Goal: Task Accomplishment & Management: Manage account settings

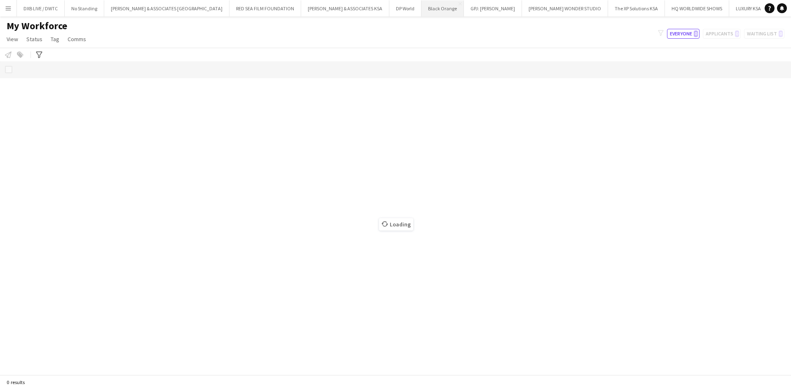
click at [421, 4] on button "Black Orange Close" at bounding box center [442, 8] width 42 height 16
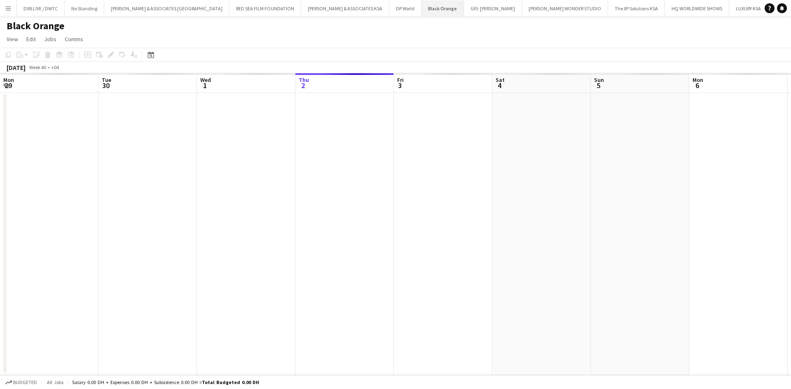
scroll to position [0, 197]
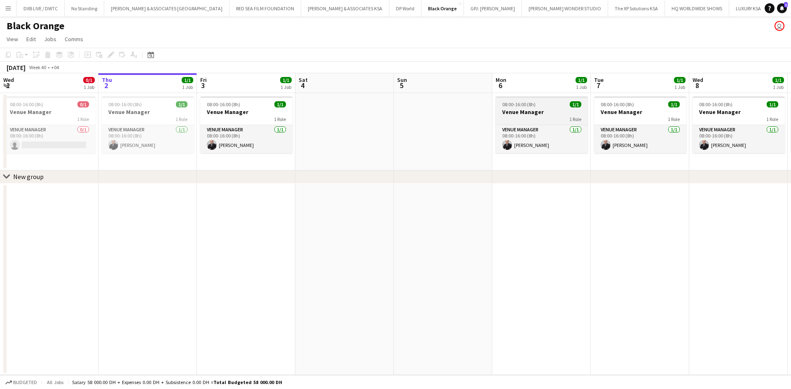
click at [511, 110] on h3 "Venue Manager" at bounding box center [542, 111] width 92 height 7
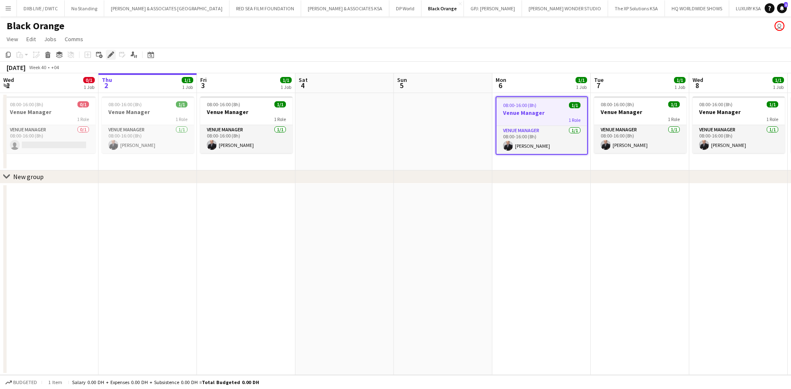
click at [110, 56] on g at bounding box center [111, 54] width 7 height 7
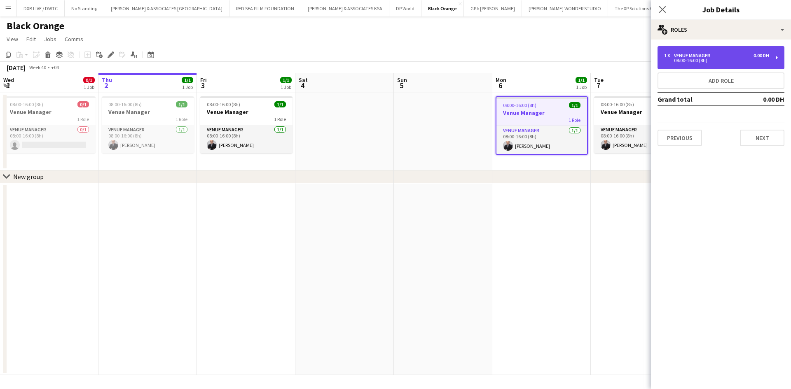
click at [704, 52] on div "1 x Venue Manager 0.00 DH 08:00-16:00 (8h)" at bounding box center [720, 57] width 127 height 23
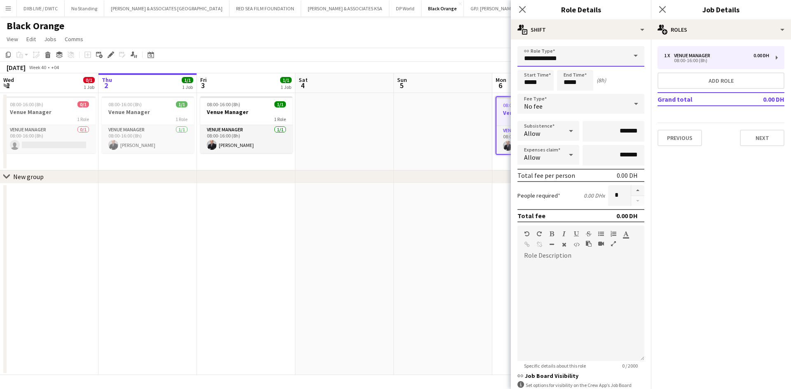
click at [599, 62] on input "**********" at bounding box center [580, 56] width 127 height 21
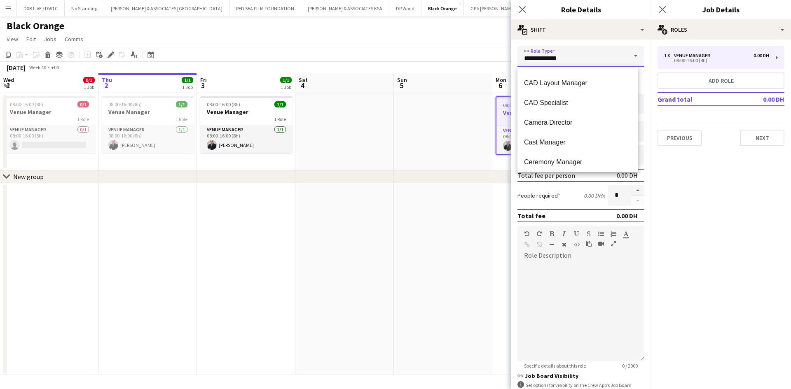
scroll to position [453, 0]
click at [371, 40] on app-page-menu "View Day view expanded Day view collapsed Month view Date picker Jump to [DATE]…" at bounding box center [395, 40] width 791 height 16
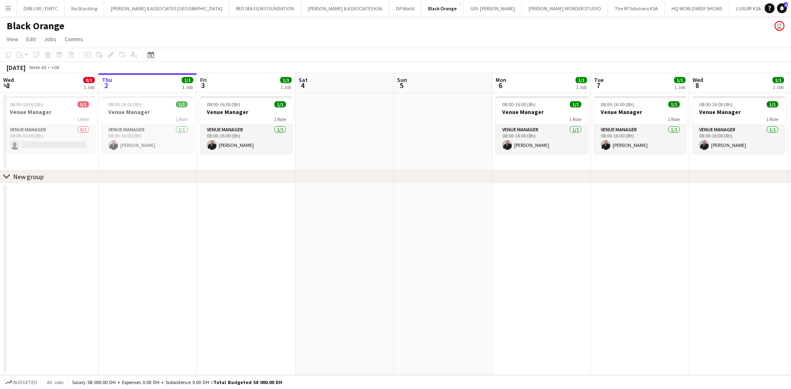
click at [5, 2] on button "Menu" at bounding box center [8, 8] width 16 height 16
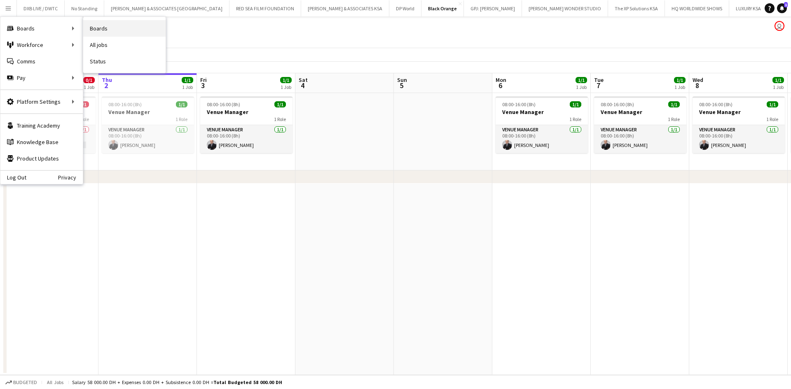
click at [89, 33] on link "Boards" at bounding box center [124, 28] width 82 height 16
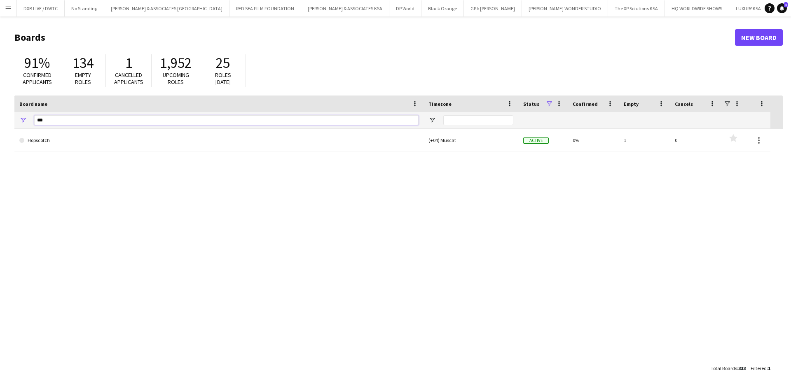
drag, startPoint x: 53, startPoint y: 121, endPoint x: -37, endPoint y: 117, distance: 89.9
click at [0, 117] on html "Menu Boards Boards Boards All jobs Status Workforce Workforce My Workforce Recr…" at bounding box center [395, 194] width 791 height 389
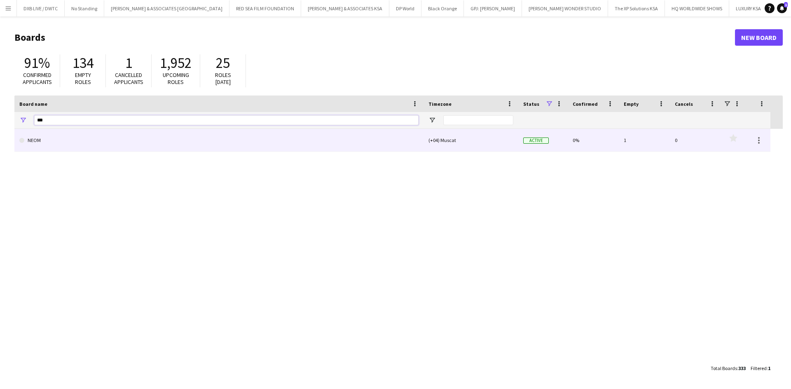
type input "***"
click at [46, 146] on link "NEOM" at bounding box center [218, 140] width 399 height 23
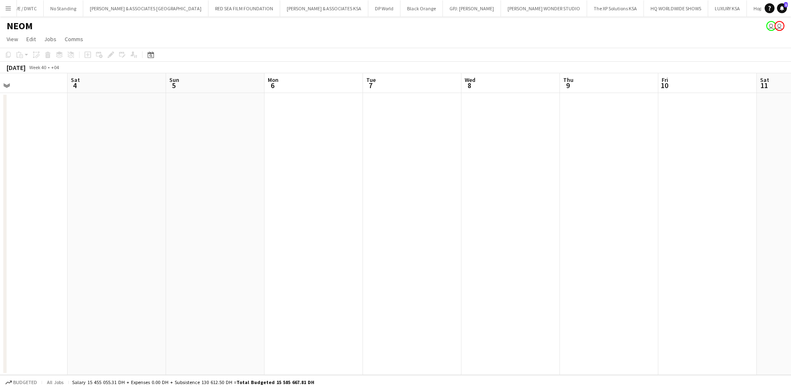
scroll to position [0, 197]
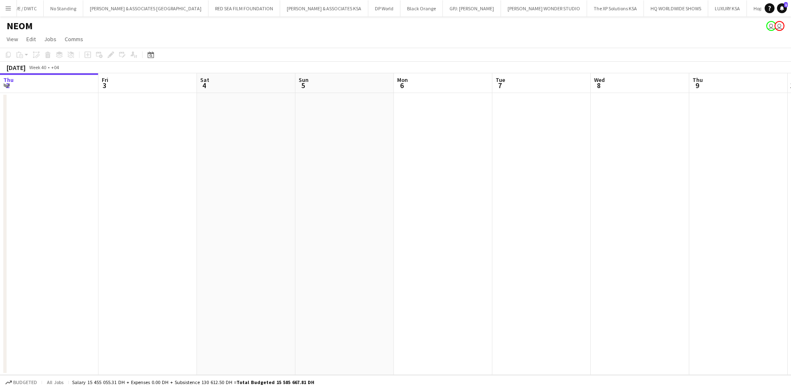
drag, startPoint x: 394, startPoint y: 170, endPoint x: 394, endPoint y: 165, distance: 4.5
click at [394, 165] on app-calendar-viewport "Tue 30 Wed 1 Thu 2 Fri 3 Sat 4 Sun 5 Mon 6 Tue 7 Wed 8 Thu 9 Fri 10 Sat 11 Sun …" at bounding box center [395, 224] width 791 height 302
drag, startPoint x: 477, startPoint y: 176, endPoint x: 108, endPoint y: 176, distance: 369.5
click at [108, 176] on app-calendar-viewport "Mon 29 Tue 30 Wed 1 Thu 2 Fri 3 Sat 4 Sun 5 Mon 6 Tue 7 Wed 8 Thu 9 Fri 10 Sat …" at bounding box center [395, 224] width 791 height 302
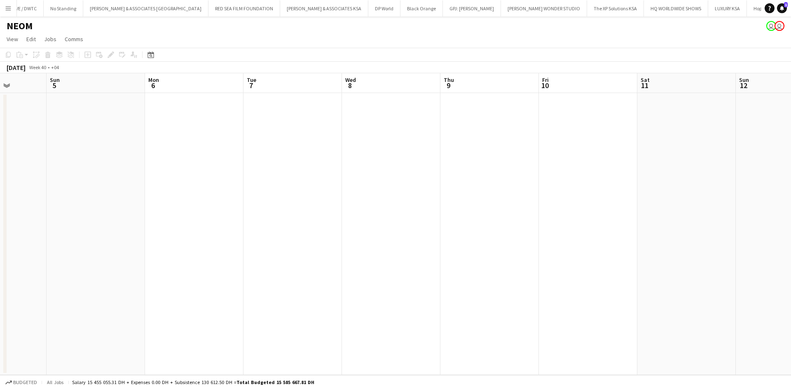
scroll to position [0, 293]
drag, startPoint x: 261, startPoint y: 177, endPoint x: 535, endPoint y: 179, distance: 274.0
click at [535, 179] on app-calendar-viewport "Sun 5 Mon 6 Tue 7 Wed 8 Thu 9 Fri 10 Sat 11 Sun 12 Mon 13 Tue 14 Wed 15 Thu 16 …" at bounding box center [395, 224] width 791 height 302
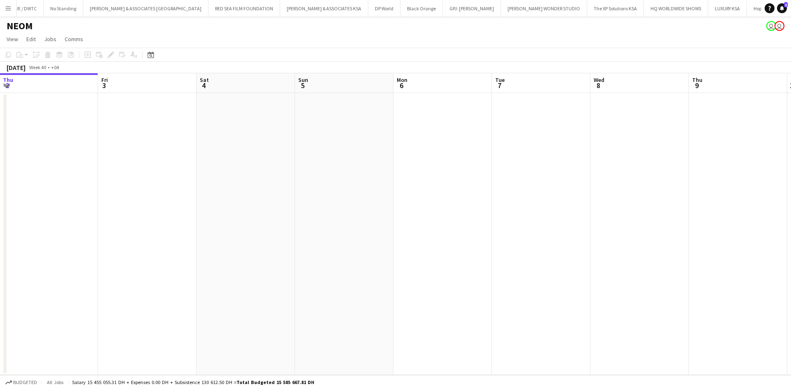
drag, startPoint x: 253, startPoint y: 180, endPoint x: 598, endPoint y: 153, distance: 346.2
click at [598, 153] on app-calendar-viewport "Tue 30 Wed 1 Thu 2 Fri 3 Sat 4 Sun 5 Mon 6 Tue 7 Wed 8 Thu 9 Fri 10 Sat 11 Sun …" at bounding box center [395, 224] width 791 height 302
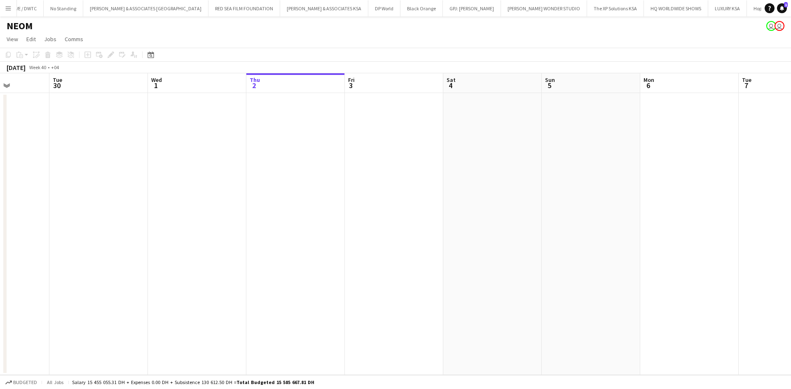
click at [514, 168] on app-calendar-viewport "Sat 27 Sun 28 Mon 29 Tue 30 Wed 1 Thu 2 Fri 3 Sat 4 Sun 5 Mon 6 Tue 7 Wed 8 Thu…" at bounding box center [395, 224] width 791 height 302
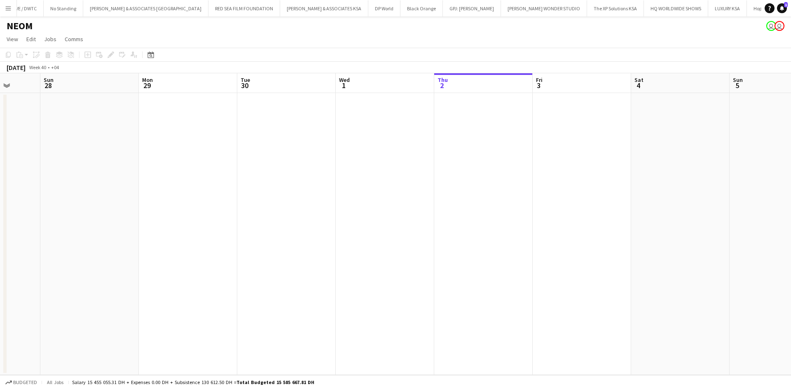
drag, startPoint x: 445, startPoint y: 170, endPoint x: 596, endPoint y: 175, distance: 150.9
click at [622, 170] on app-calendar-viewport "Thu 25 Fri 26 Sat 27 Sun 28 Mon 29 Tue 30 Wed 1 Thu 2 Fri 3 Sat 4 Sun 5 Mon 6 T…" at bounding box center [395, 224] width 791 height 302
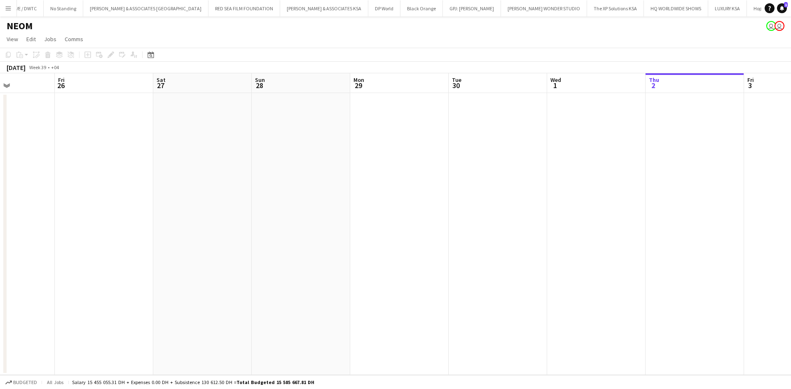
click at [656, 167] on app-calendar-viewport "Tue 23 Wed 24 Thu 25 Fri 26 Sat 27 Sun 28 Mon 29 Tue 30 Wed 1 Thu 2 Fri 3 Sat 4…" at bounding box center [395, 224] width 791 height 302
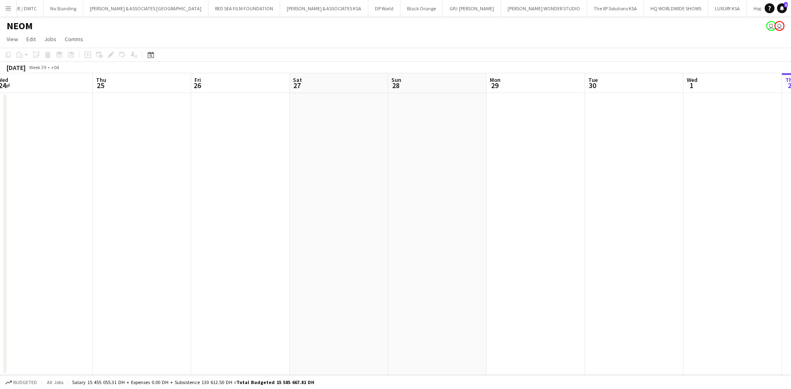
drag, startPoint x: 557, startPoint y: 182, endPoint x: 713, endPoint y: 175, distance: 155.9
click at [696, 171] on app-calendar-viewport "Mon 22 Tue 23 Wed 24 Thu 25 Fri 26 Sat 27 Sun 28 Mon 29 Tue 30 Wed 1 Thu 2 Fri …" at bounding box center [395, 224] width 791 height 302
drag, startPoint x: 599, startPoint y: 174, endPoint x: 791, endPoint y: 173, distance: 191.6
click at [791, 173] on app-calendar-viewport "Sat 20 Sun 21 Mon 22 Tue 23 Wed 24 Thu 25 Fri 26 Sat 27 Sun 28 Mon 29 Tue 30 We…" at bounding box center [395, 224] width 791 height 302
drag, startPoint x: 636, startPoint y: 160, endPoint x: 760, endPoint y: 161, distance: 124.0
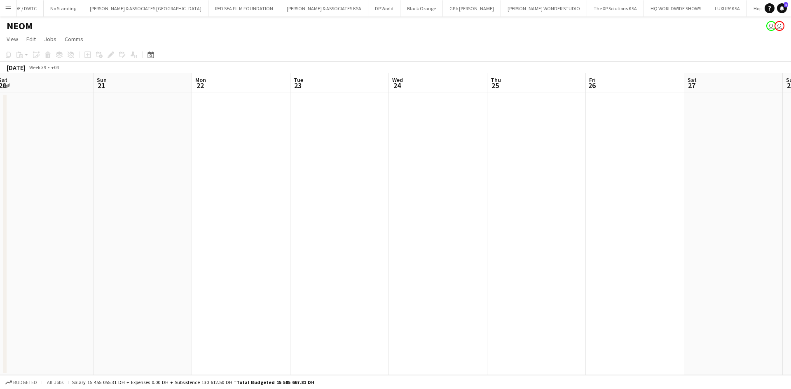
click at [760, 161] on app-calendar-viewport "Thu 18 Fri 19 Sat 20 Sun 21 Mon 22 Tue 23 Wed 24 Thu 25 Fri 26 Sat 27 Sun 28 Mo…" at bounding box center [395, 224] width 791 height 302
click at [787, 150] on app-calendar-viewport "Sun 14 Mon 15 Tue 16 Wed 17 Thu 18 Fri 19 Sat 20 Sun 21 Mon 22 Tue 23 Wed 24 Th…" at bounding box center [395, 224] width 791 height 302
drag, startPoint x: 492, startPoint y: 130, endPoint x: 449, endPoint y: 131, distance: 42.9
click at [791, 130] on app-calendar-viewport "Wed 10 Thu 11 Fri 12 Sat 13 Sun 14 Mon 15 Tue 16 Wed 17 Thu 18 Fri 19 Sat 20 Su…" at bounding box center [395, 224] width 791 height 302
drag, startPoint x: 567, startPoint y: 101, endPoint x: 607, endPoint y: 117, distance: 42.9
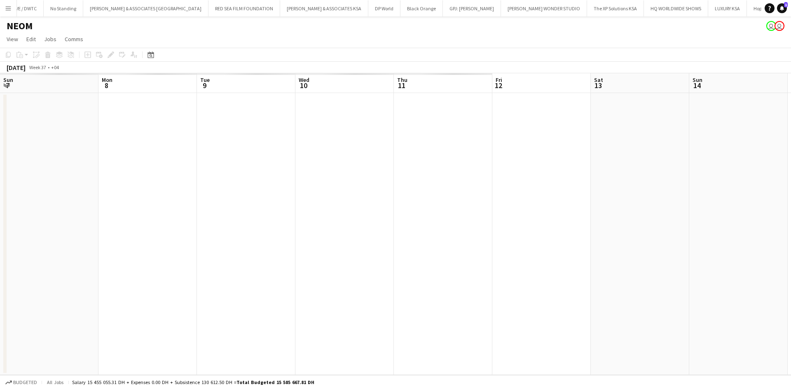
click at [730, 101] on app-calendar-viewport "Fri 5 Sat 6 Sun 7 Mon 8 Tue 9 Wed 10 Thu 11 Fri 12 Sat 13 Sun 14 Mon 15 Tue 16 …" at bounding box center [395, 224] width 791 height 302
click at [744, 88] on app-calendar-viewport "Wed 3 Thu 4 Fri 5 Sat 6 Sun 7 Mon 8 Tue 9 Wed 10 Thu 11 Fri 12 Sat 13 Sun 14 Mo…" at bounding box center [395, 224] width 791 height 302
drag, startPoint x: 326, startPoint y: 97, endPoint x: 512, endPoint y: 128, distance: 188.8
click at [738, 96] on app-calendar-viewport "Mon 1 Tue 2 Wed 3 Thu 4 Fri 5 Sat 6 Sun 7 Mon 8 Tue 9 Wed 10 Thu 11 Fri 12 Sat …" at bounding box center [395, 224] width 791 height 302
drag, startPoint x: 727, startPoint y: 138, endPoint x: 646, endPoint y: 154, distance: 82.7
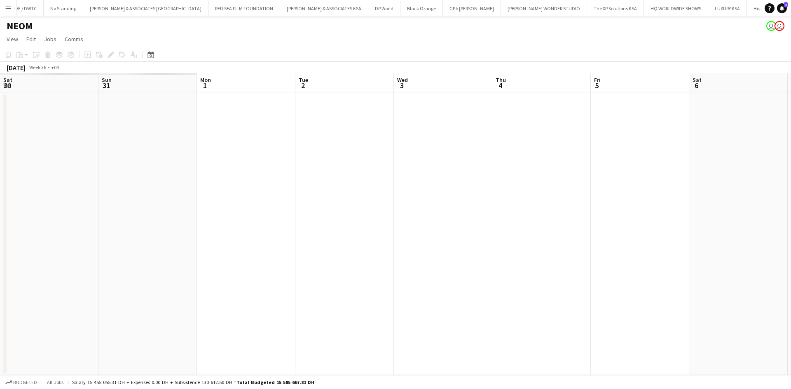
click at [760, 138] on app-calendar-viewport "Thu 28 Fri 29 Sat 30 Sun 31 Mon 1 Tue 2 Wed 3 Thu 4 Fri 5 Sat 6 Sun 7 Mon 8 Tue…" at bounding box center [395, 224] width 791 height 302
click at [791, 159] on app-calendar-viewport "Mon 25 Tue 26 Wed 27 Thu 28 1/1 1 Job Fri 29 Sat 30 Sun 31 Mon 1 Tue 2 Wed 3 Th…" at bounding box center [395, 224] width 791 height 302
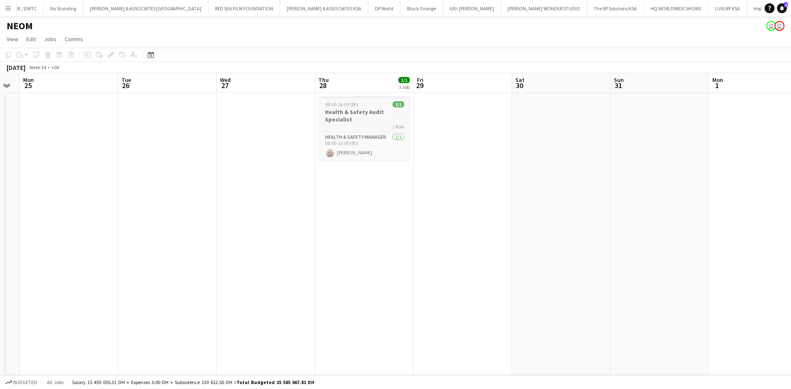
click at [345, 115] on h3 "Health & Safety Audit Specialist" at bounding box center [364, 115] width 92 height 15
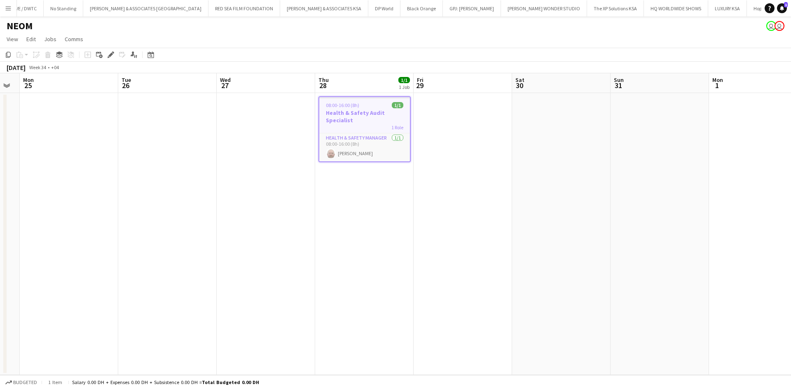
click at [358, 115] on h3 "Health & Safety Audit Specialist" at bounding box center [364, 116] width 91 height 15
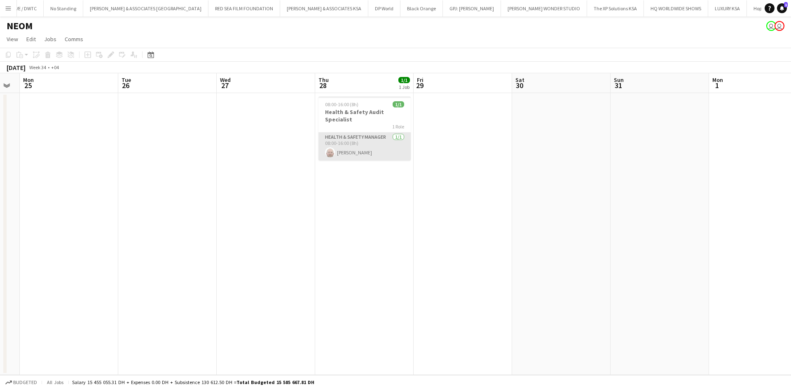
click at [360, 144] on app-card-role "Health & Safety Manager [DATE] 08:00-16:00 (8h) [PERSON_NAME]" at bounding box center [364, 147] width 92 height 28
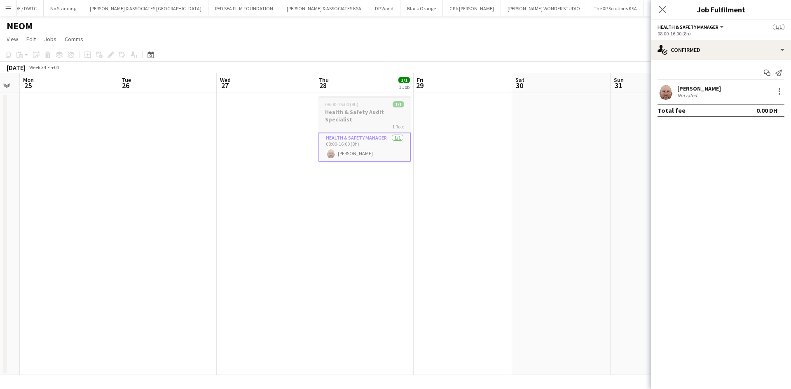
click at [357, 127] on div "1 Role" at bounding box center [364, 126] width 92 height 7
click at [111, 54] on icon at bounding box center [110, 55] width 5 height 5
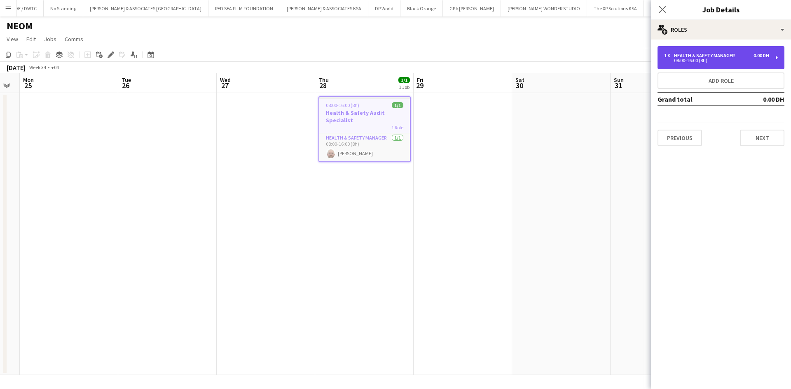
click at [682, 55] on div "Health & Safety Manager" at bounding box center [706, 56] width 64 height 6
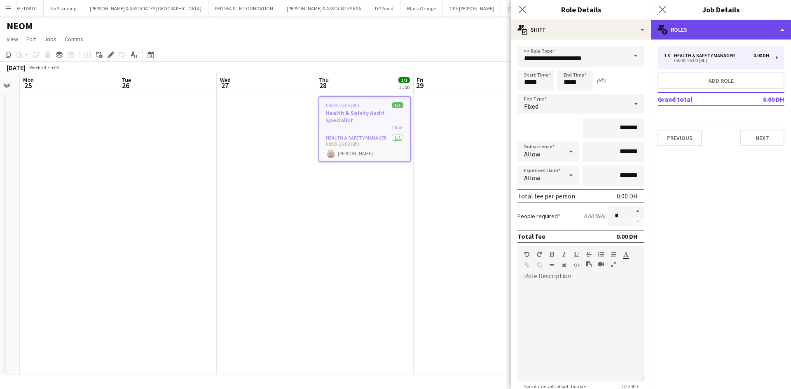
click at [686, 37] on div "multiple-users-add Roles" at bounding box center [721, 30] width 140 height 20
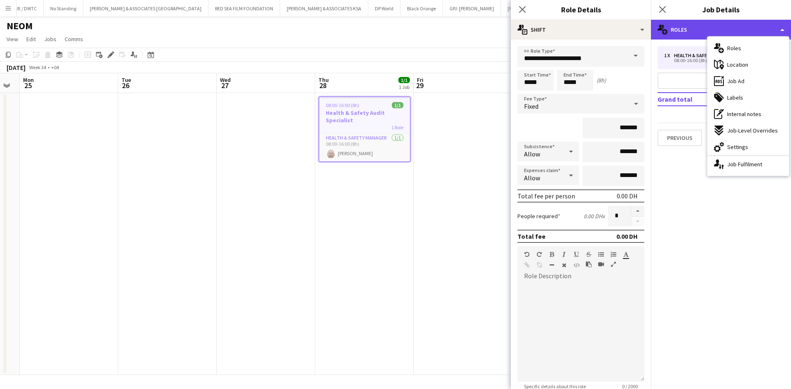
click at [688, 31] on div "multiple-users-add Roles" at bounding box center [721, 30] width 140 height 20
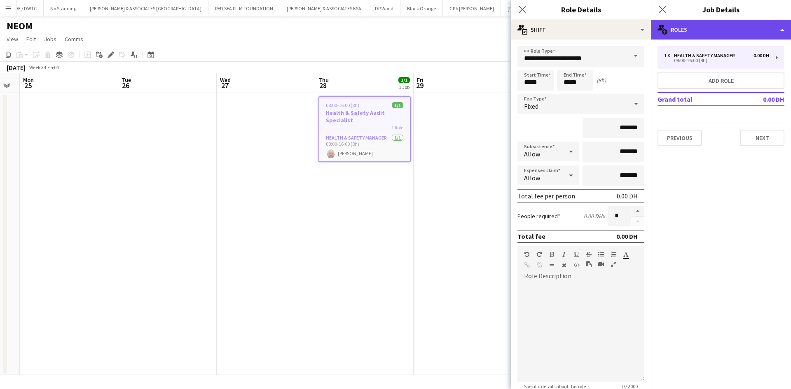
click at [703, 31] on div "multiple-users-add Roles" at bounding box center [721, 30] width 140 height 20
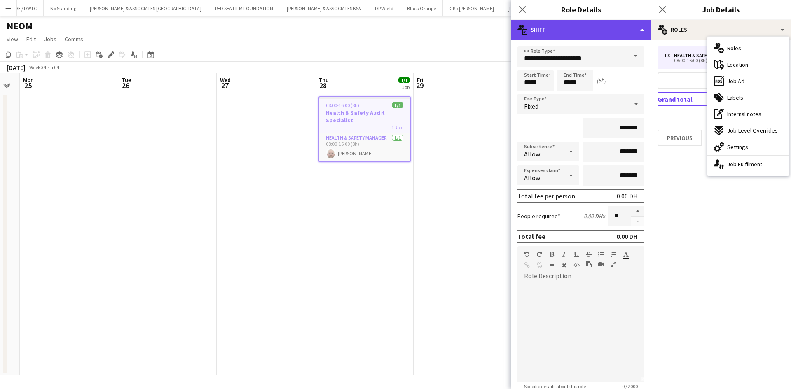
click at [580, 32] on div "multiple-actions-text Shift" at bounding box center [581, 30] width 140 height 20
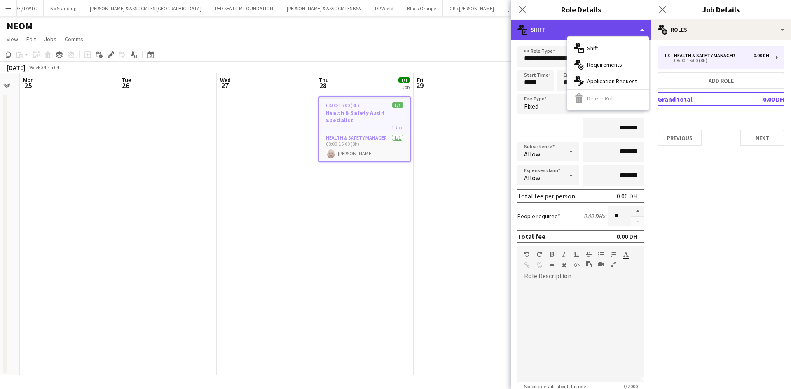
click at [580, 32] on div "multiple-actions-text Shift" at bounding box center [581, 30] width 140 height 20
click at [466, 61] on app-toolbar "Copy Paste Paste Ctrl+V Paste with crew Ctrl+Shift+V Paste linked Job [GEOGRAPH…" at bounding box center [395, 55] width 791 height 14
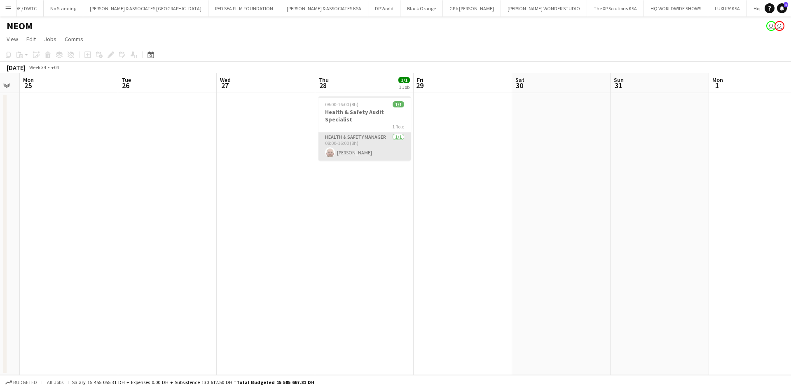
click at [361, 141] on app-card-role "Health & Safety Manager [DATE] 08:00-16:00 (8h) [PERSON_NAME]" at bounding box center [364, 147] width 92 height 28
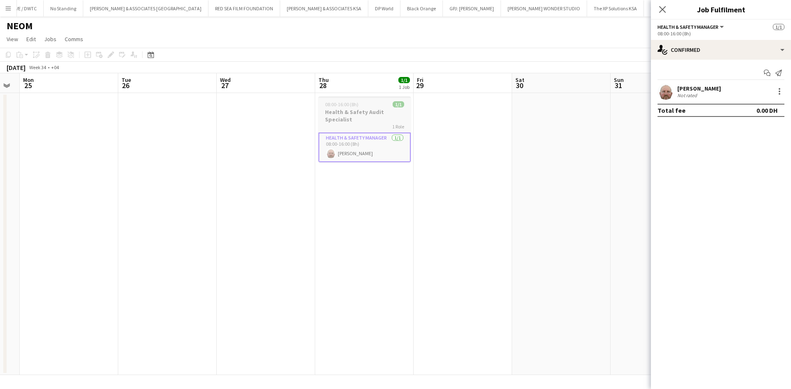
click at [362, 122] on h3 "Health & Safety Audit Specialist" at bounding box center [364, 115] width 92 height 15
click at [150, 55] on icon at bounding box center [151, 55] width 3 height 3
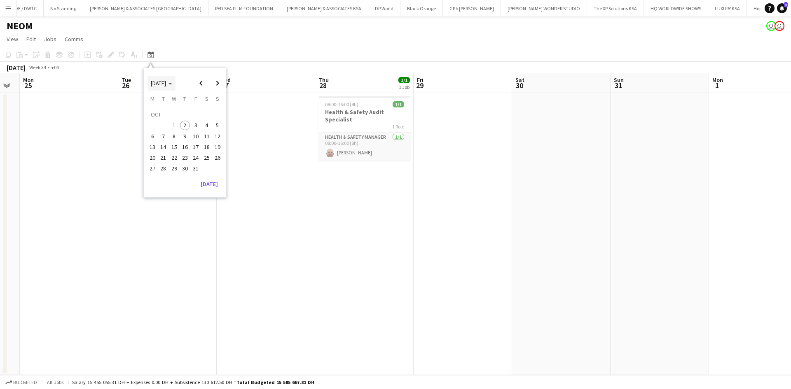
click at [172, 84] on polygon "Choose month and year" at bounding box center [170, 84] width 4 height 2
click at [178, 124] on span "2025" at bounding box center [175, 126] width 17 height 10
click at [152, 110] on span "JAN" at bounding box center [156, 115] width 17 height 10
click at [209, 185] on button "[DATE]" at bounding box center [209, 184] width 24 height 13
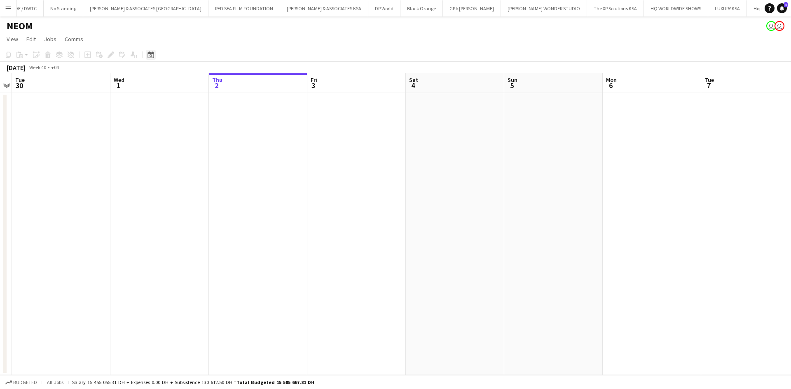
click at [153, 52] on icon "Date picker" at bounding box center [150, 54] width 7 height 7
click at [175, 80] on span "Choose month and year" at bounding box center [161, 83] width 28 height 20
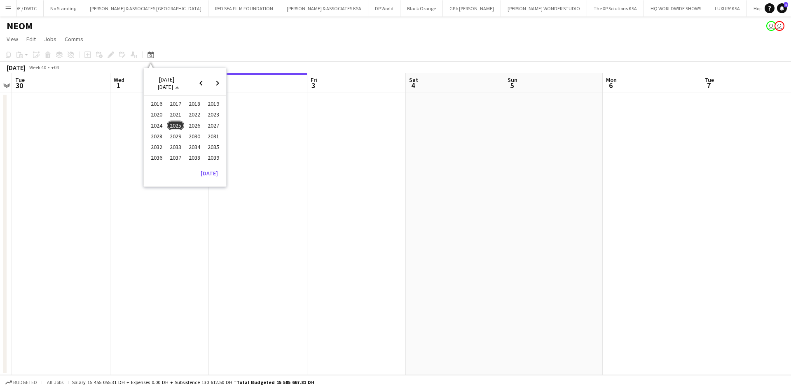
click at [178, 122] on span "2025" at bounding box center [175, 126] width 17 height 10
click at [159, 114] on span "JAN" at bounding box center [156, 115] width 17 height 10
click at [183, 124] on span "2" at bounding box center [185, 126] width 10 height 10
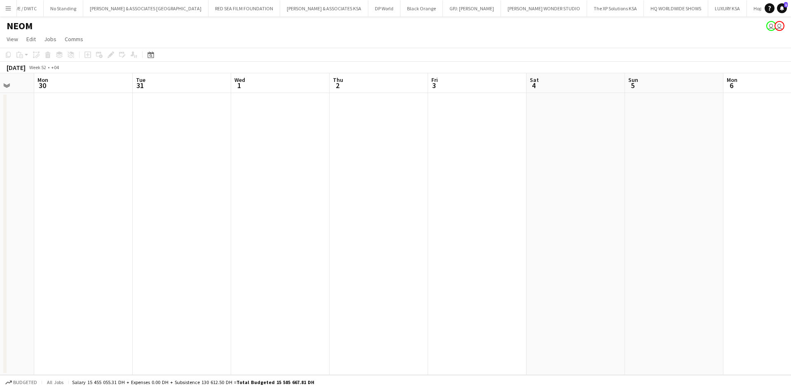
scroll to position [0, 255]
drag, startPoint x: 443, startPoint y: 189, endPoint x: -307, endPoint y: 170, distance: 750.4
click at [0, 170] on html "Menu Boards Boards Boards All jobs Status Workforce Workforce My Workforce Recr…" at bounding box center [395, 194] width 791 height 389
click at [147, 56] on icon "Date picker" at bounding box center [150, 54] width 7 height 7
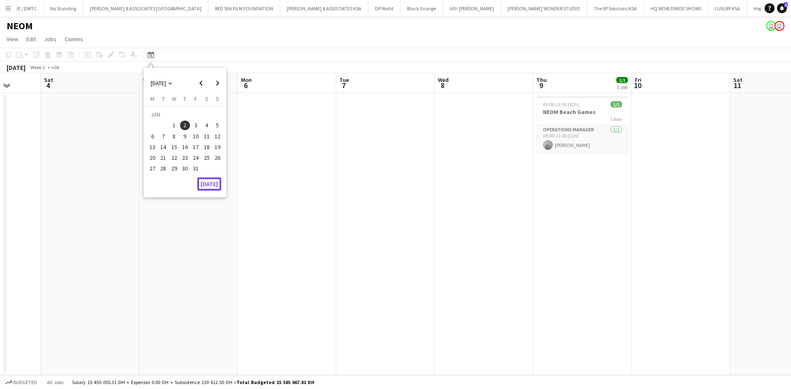
click at [203, 185] on button "[DATE]" at bounding box center [209, 184] width 24 height 13
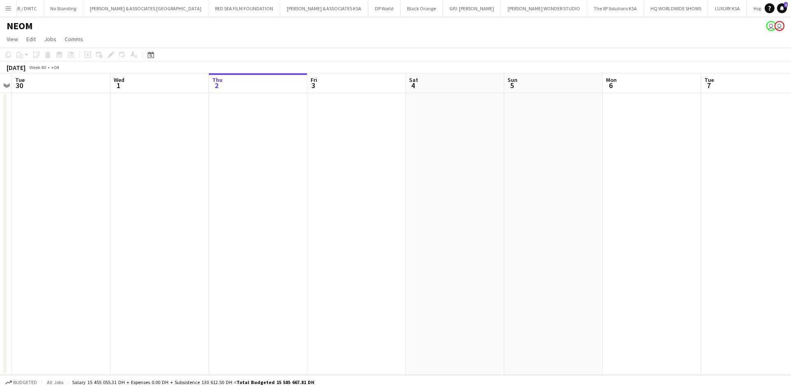
click at [620, 133] on app-date-cell at bounding box center [652, 234] width 98 height 282
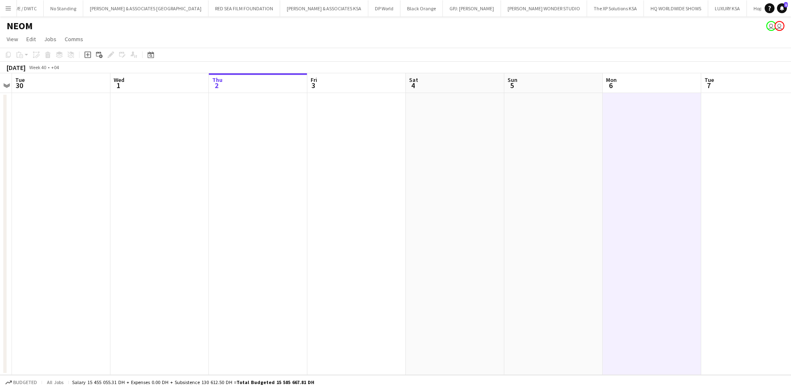
click at [609, 132] on app-date-cell at bounding box center [652, 234] width 98 height 282
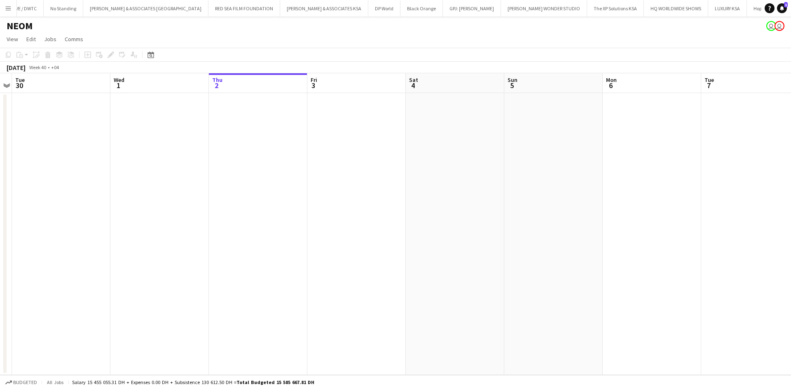
click at [328, 128] on app-date-cell at bounding box center [356, 234] width 98 height 282
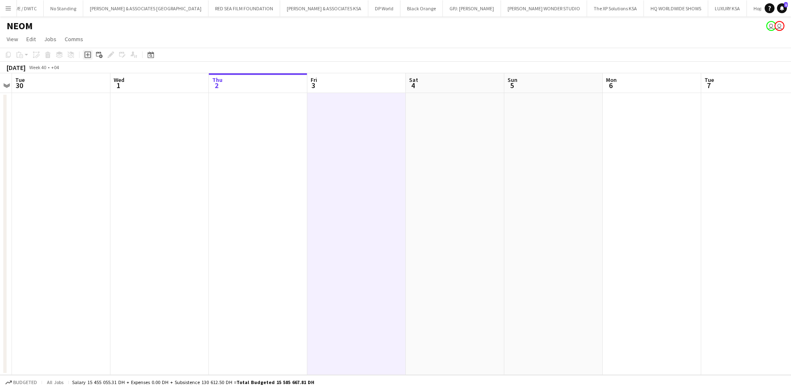
click at [84, 56] on icon "Add job" at bounding box center [87, 54] width 7 height 7
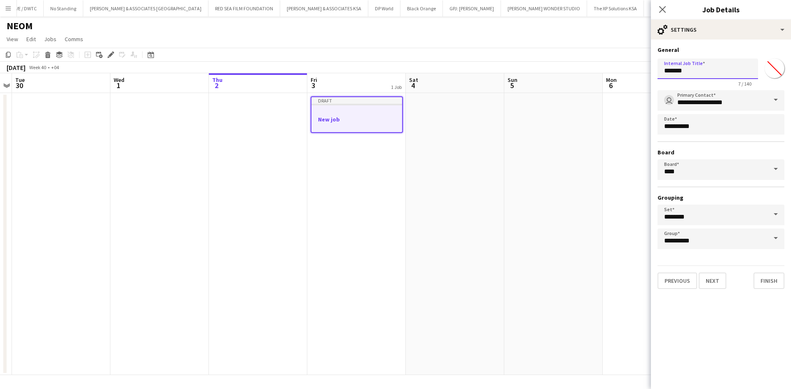
drag, startPoint x: 696, startPoint y: 71, endPoint x: 593, endPoint y: 72, distance: 103.0
click at [593, 72] on body "Menu Boards Boards Boards All jobs Status Workforce Workforce My Workforce Recr…" at bounding box center [395, 194] width 791 height 389
type input "**********"
click at [713, 280] on button "Next" at bounding box center [713, 281] width 28 height 16
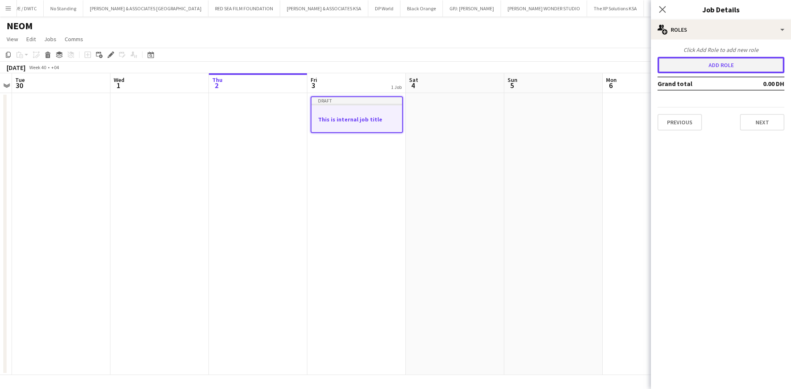
click at [701, 60] on button "Add role" at bounding box center [720, 65] width 127 height 16
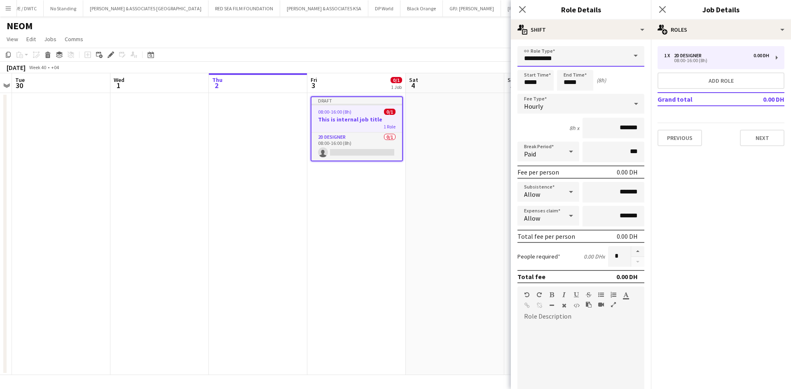
click at [604, 60] on input "**********" at bounding box center [580, 56] width 127 height 21
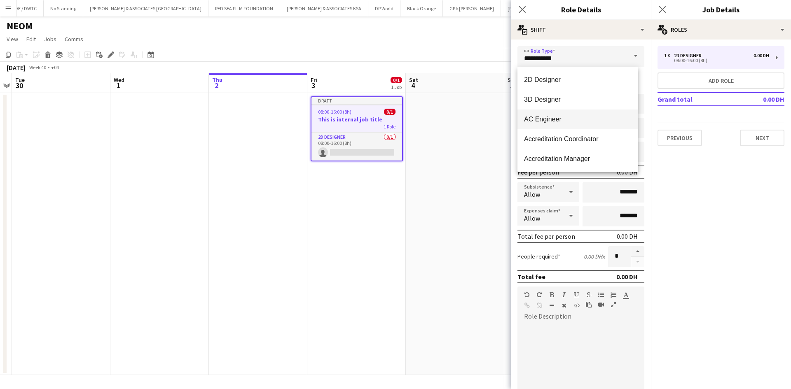
click at [580, 120] on span "AC Engineer" at bounding box center [578, 119] width 108 height 8
type input "**********"
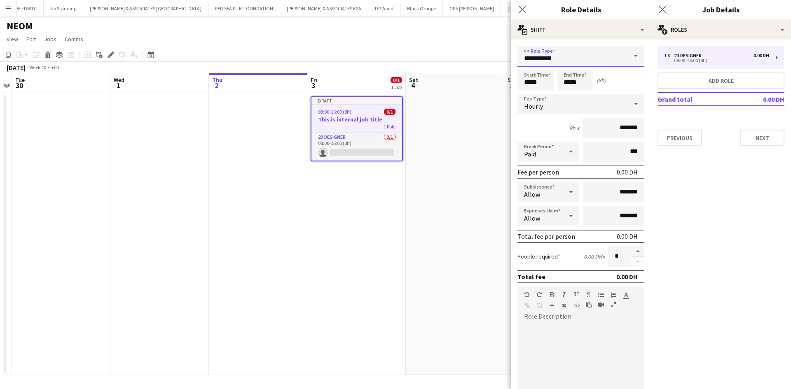
scroll to position [126, 0]
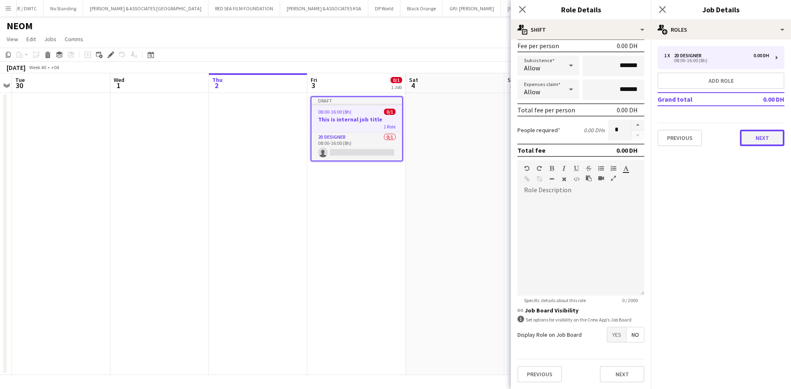
click at [765, 136] on button "Next" at bounding box center [762, 138] width 44 height 16
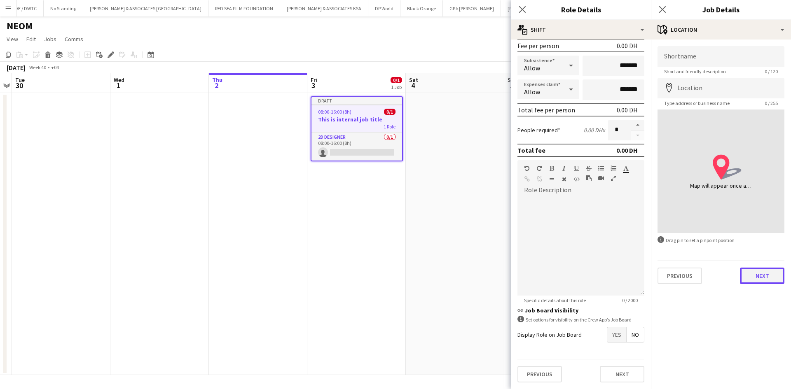
click at [746, 270] on button "Next" at bounding box center [762, 276] width 44 height 16
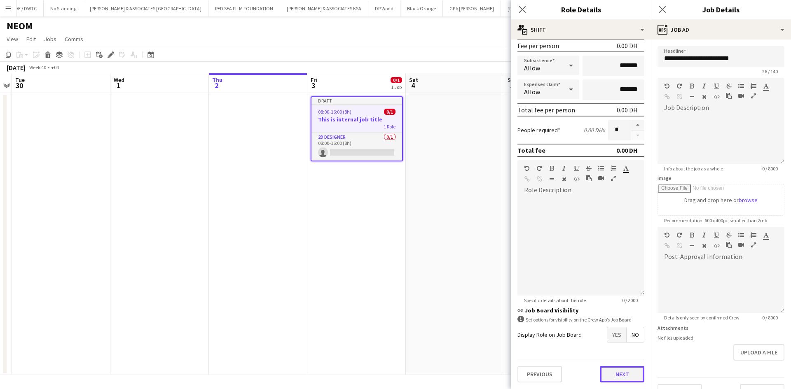
click at [620, 374] on button "Next" at bounding box center [622, 374] width 44 height 16
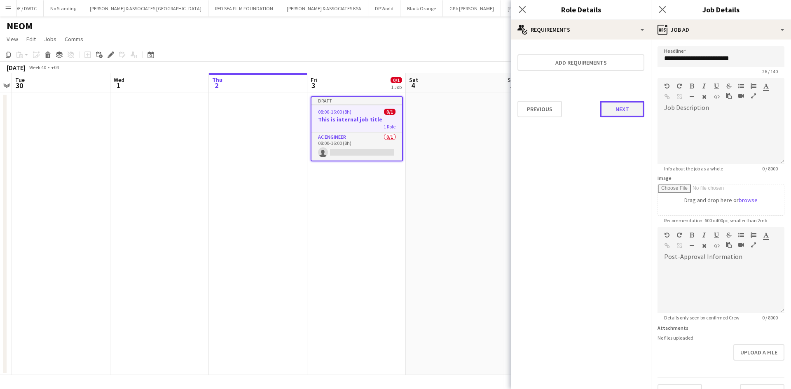
click at [628, 117] on button "Next" at bounding box center [622, 109] width 44 height 16
click at [625, 115] on button "Finish" at bounding box center [628, 110] width 31 height 16
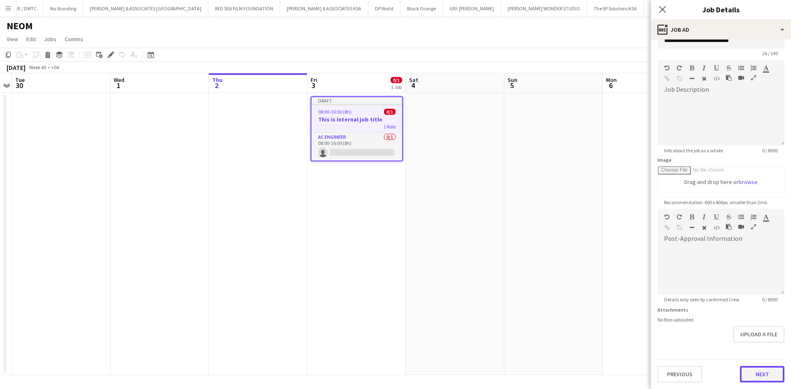
click at [744, 349] on form "**********" at bounding box center [721, 205] width 140 height 355
click at [750, 374] on button "Next" at bounding box center [762, 374] width 44 height 16
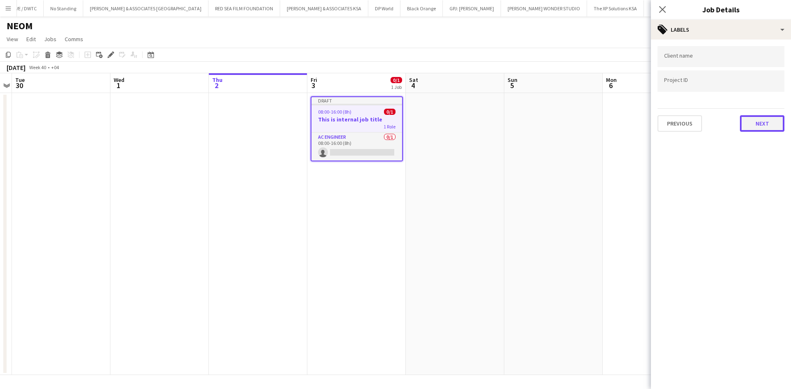
click at [767, 126] on button "Next" at bounding box center [762, 123] width 44 height 16
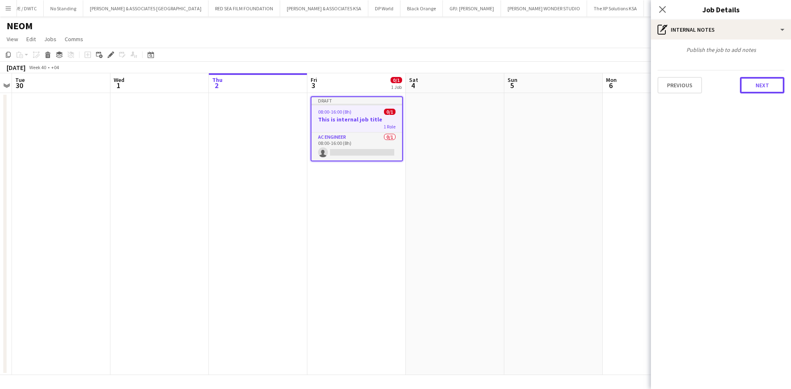
click at [752, 93] on button "Next" at bounding box center [762, 85] width 44 height 16
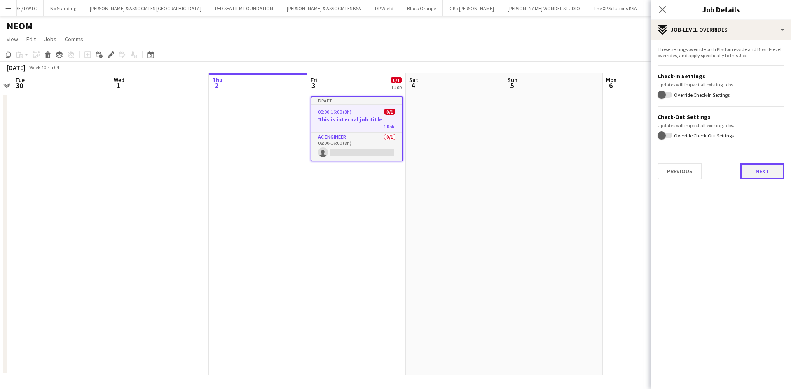
click at [750, 165] on button "Next" at bounding box center [762, 171] width 44 height 16
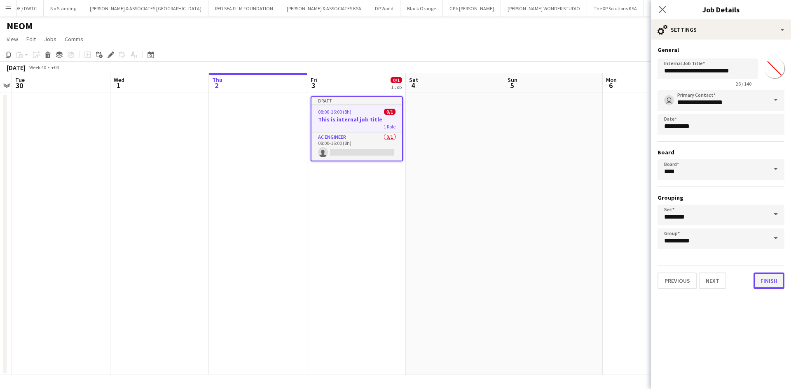
click at [770, 283] on button "Finish" at bounding box center [768, 281] width 31 height 16
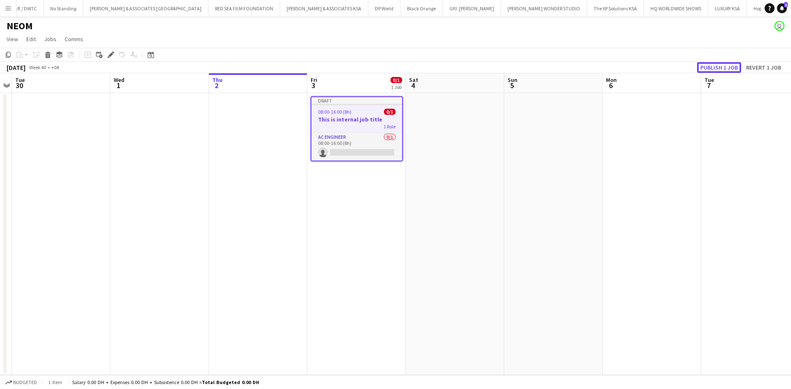
click at [716, 70] on button "Publish 1 job" at bounding box center [719, 67] width 44 height 11
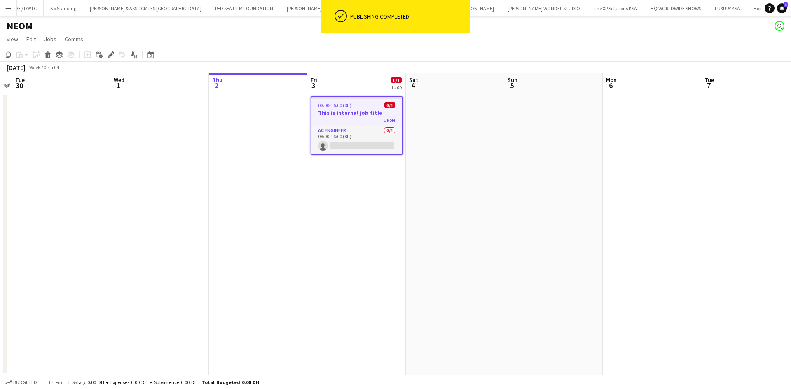
click at [383, 264] on app-date-cell "08:00-16:00 (8h) 0/1 This is internal job title 1 Role AC Engineer 0/1 08:00-16…" at bounding box center [356, 234] width 98 height 282
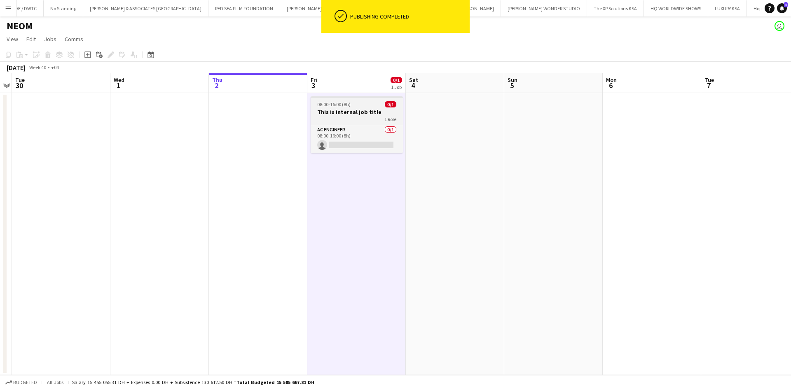
click at [360, 113] on h3 "This is internal job title" at bounding box center [357, 111] width 92 height 7
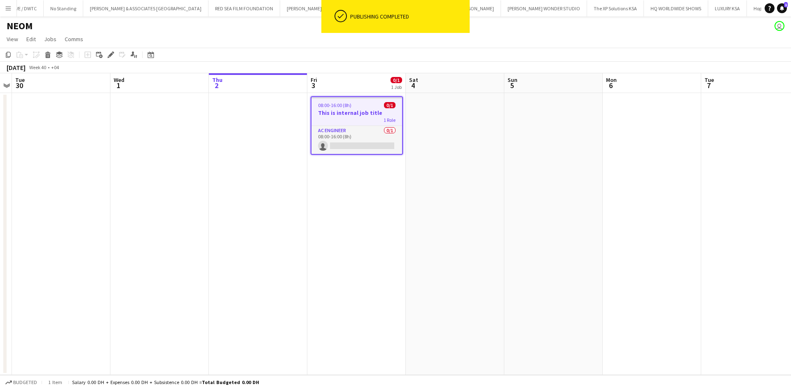
click at [360, 113] on h3 "This is internal job title" at bounding box center [356, 112] width 91 height 7
click at [358, 127] on app-card-role "AC Engineer 0/1 08:00-16:00 (8h) single-neutral-actions" at bounding box center [356, 140] width 91 height 28
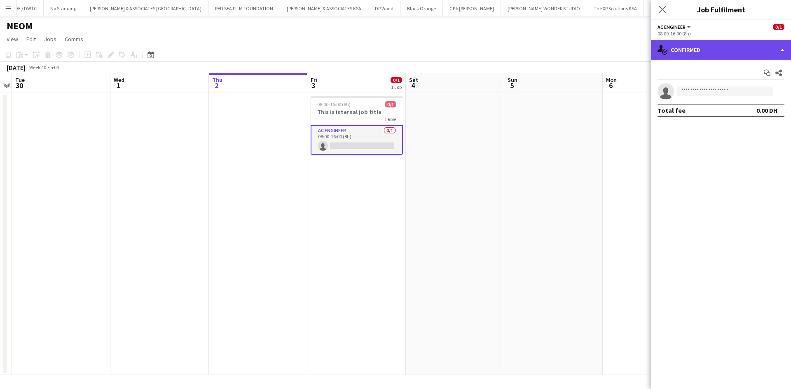
click at [688, 49] on div "single-neutral-actions-check-2 Confirmed" at bounding box center [721, 50] width 140 height 20
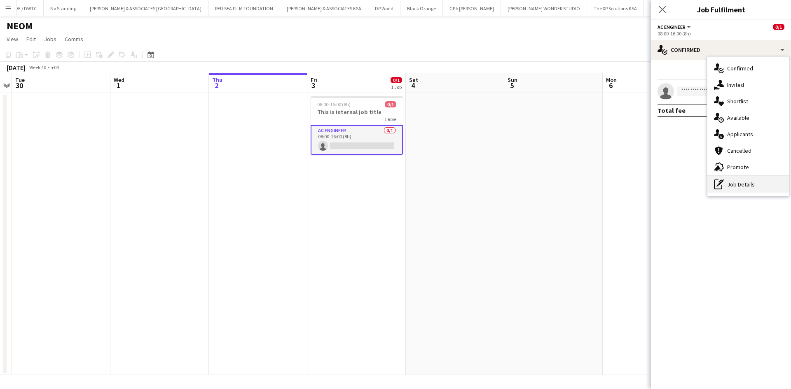
click at [762, 183] on div "pen-write Job Details" at bounding box center [748, 184] width 82 height 16
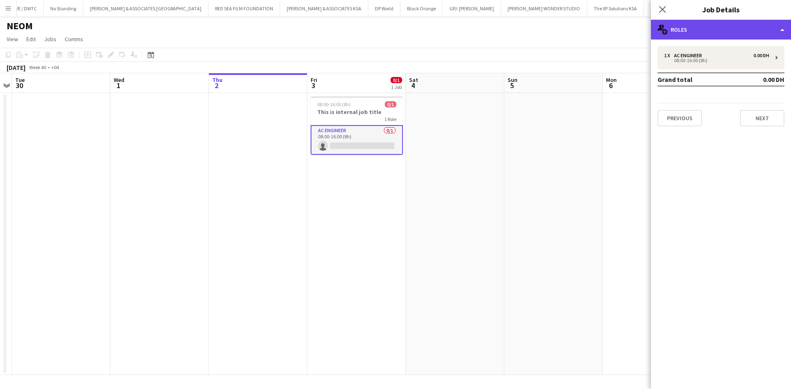
click at [706, 29] on div "multiple-users-add Roles" at bounding box center [721, 30] width 140 height 20
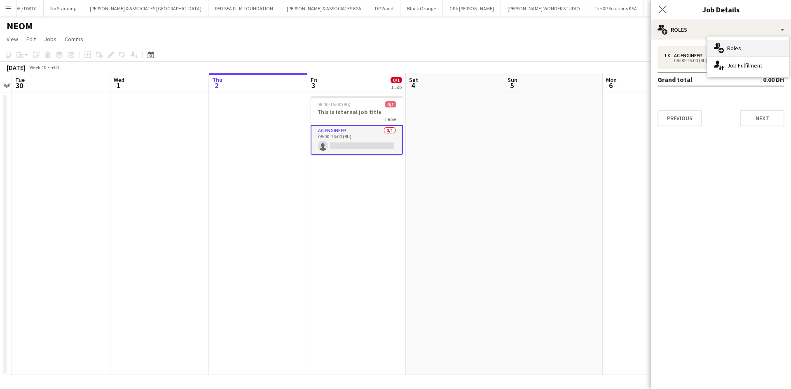
click at [734, 42] on div "multiple-users-add Roles" at bounding box center [748, 48] width 82 height 16
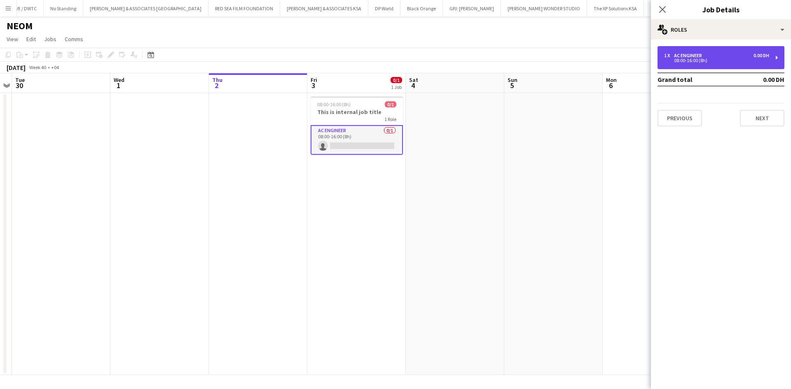
click at [734, 58] on div "1 x AC Engineer 0.00 DH" at bounding box center [716, 56] width 105 height 6
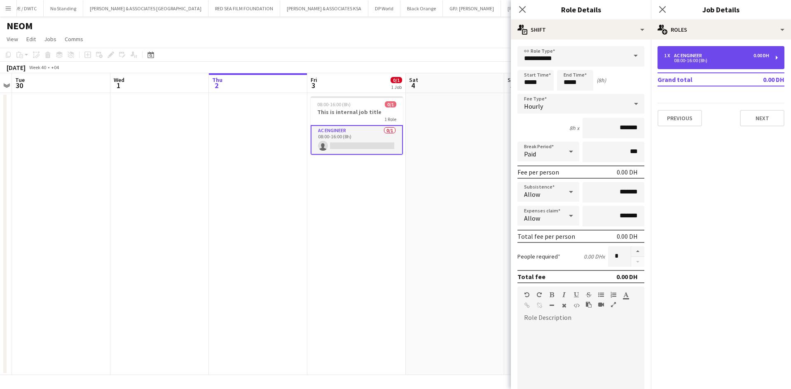
click at [707, 61] on div "08:00-16:00 (8h)" at bounding box center [716, 60] width 105 height 4
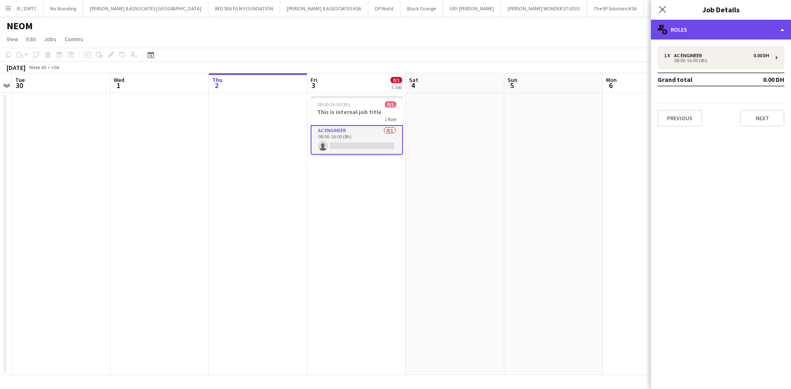
click at [691, 39] on div "multiple-users-add Roles" at bounding box center [721, 30] width 140 height 20
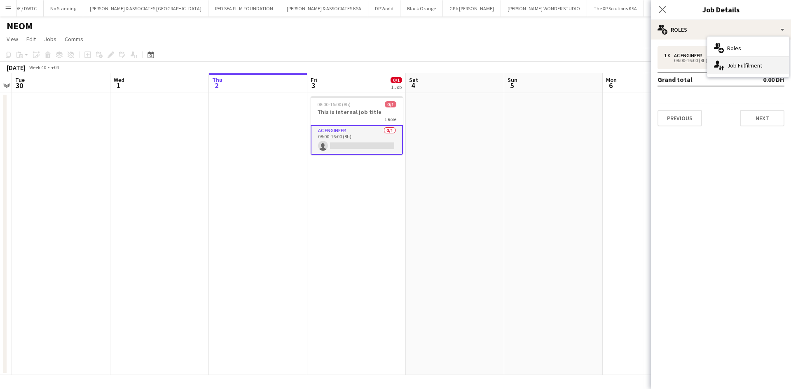
click at [742, 71] on div "single-neutral-actions-up-down Job Fulfilment" at bounding box center [748, 65] width 82 height 16
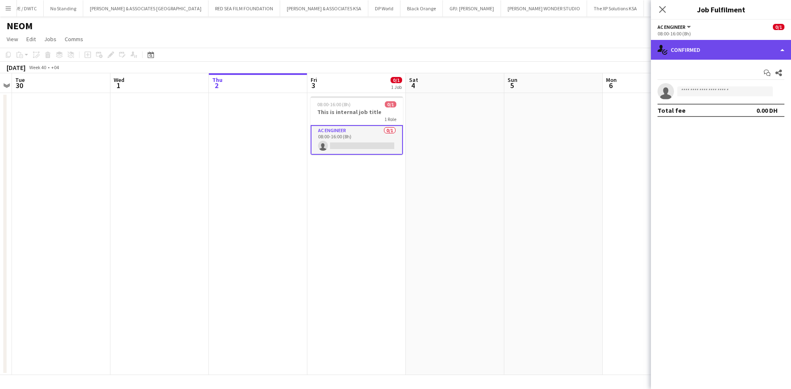
click at [717, 56] on div "single-neutral-actions-check-2 Confirmed" at bounding box center [721, 50] width 140 height 20
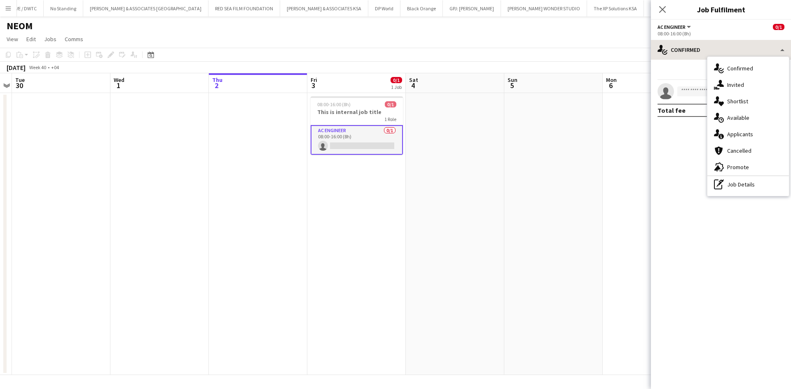
click at [717, 56] on div "single-neutral-actions-check-2 Confirmed single-neutral-actions-share-1 Invited…" at bounding box center [748, 126] width 82 height 140
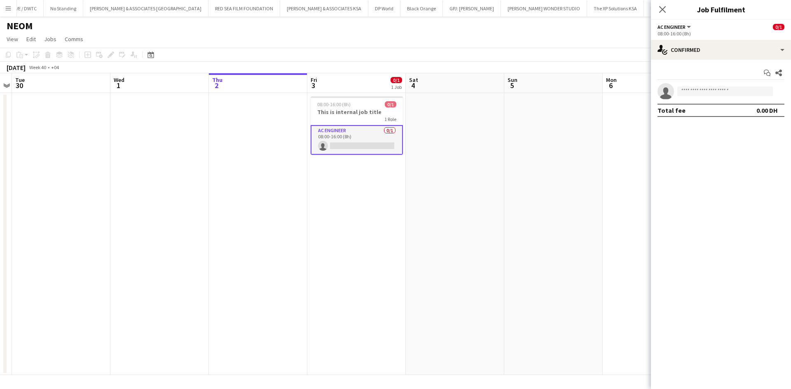
click at [668, 25] on span "AC Engineer" at bounding box center [671, 27] width 28 height 6
click at [673, 42] on li "All roles" at bounding box center [685, 40] width 41 height 7
drag, startPoint x: 673, startPoint y: 30, endPoint x: 682, endPoint y: 37, distance: 11.5
click at [674, 30] on div "1 Role" at bounding box center [720, 33] width 127 height 6
click at [681, 26] on button "All roles" at bounding box center [672, 27] width 30 height 6
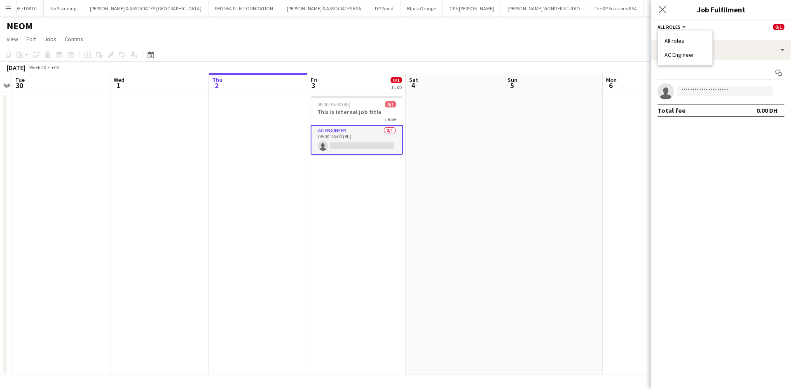
click at [689, 50] on ul "All roles AC Engineer" at bounding box center [685, 47] width 41 height 21
click at [689, 55] on li "AC Engineer" at bounding box center [685, 54] width 41 height 7
click at [671, 28] on span "AC Engineer" at bounding box center [671, 27] width 28 height 6
click at [689, 77] on div "Start chat Share" at bounding box center [720, 73] width 127 height 14
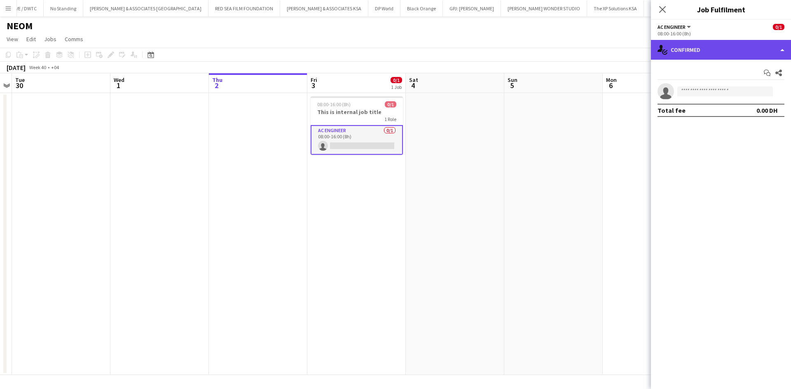
click at [775, 56] on div "single-neutral-actions-check-2 Confirmed" at bounding box center [721, 50] width 140 height 20
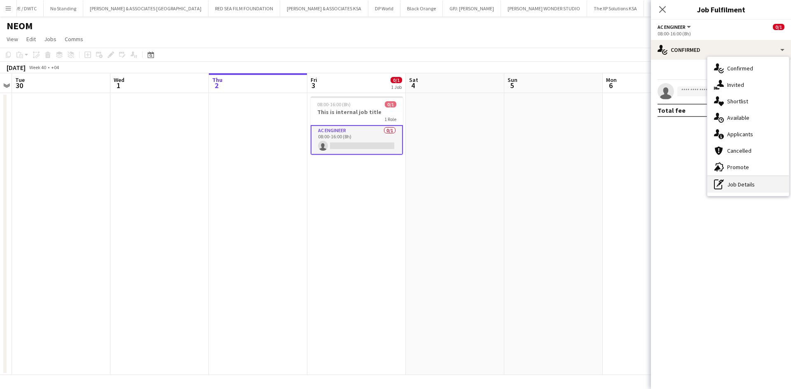
click at [753, 179] on div "pen-write Job Details" at bounding box center [748, 184] width 82 height 16
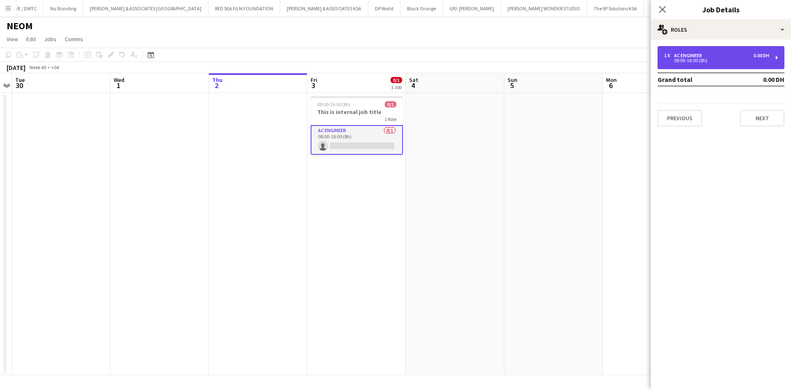
click at [704, 59] on div "08:00-16:00 (8h)" at bounding box center [716, 60] width 105 height 4
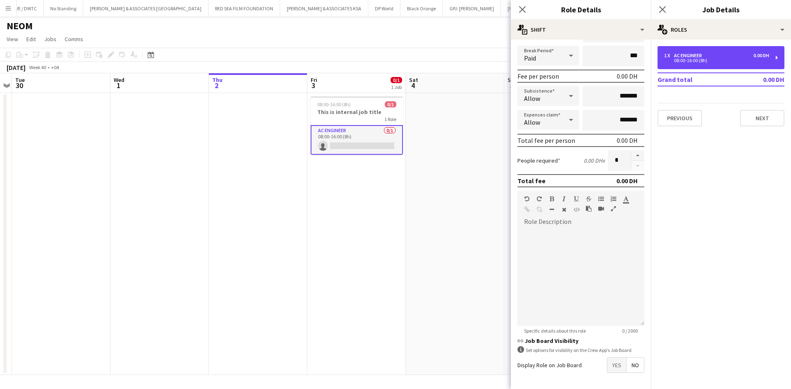
scroll to position [126, 0]
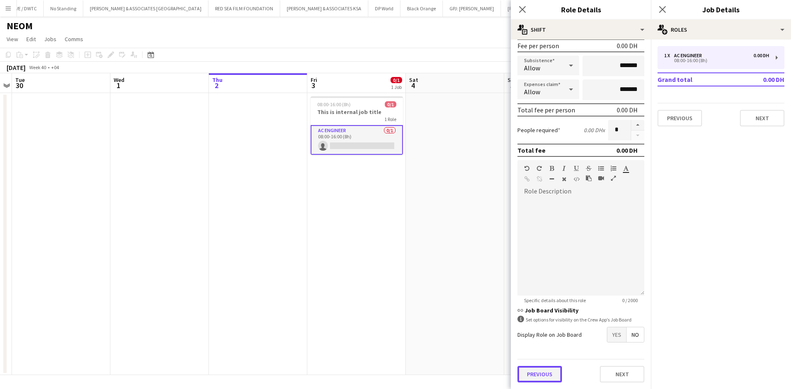
click at [542, 378] on button "Previous" at bounding box center [539, 374] width 44 height 16
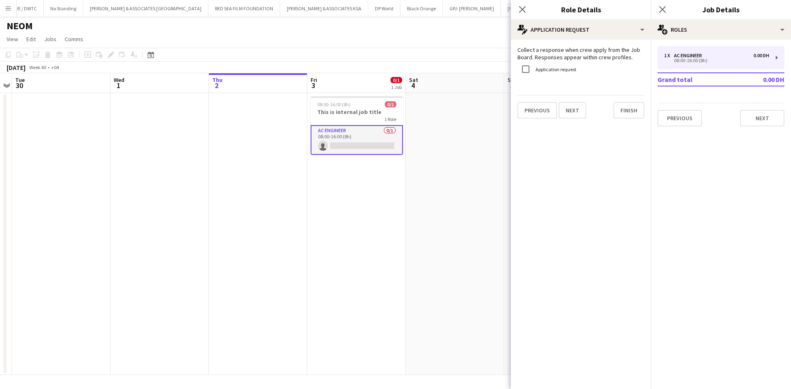
scroll to position [0, 0]
click at [541, 114] on button "Previous" at bounding box center [537, 110] width 40 height 16
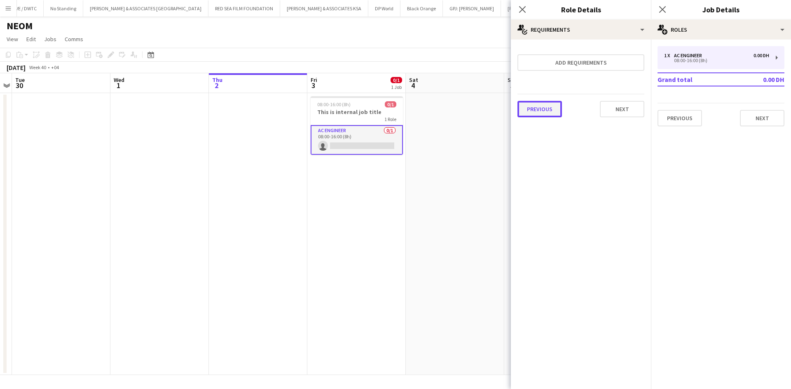
click at [541, 114] on button "Previous" at bounding box center [539, 109] width 44 height 16
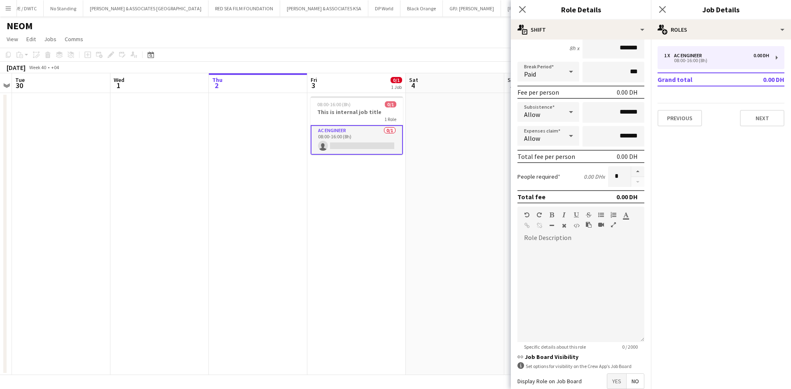
scroll to position [141, 0]
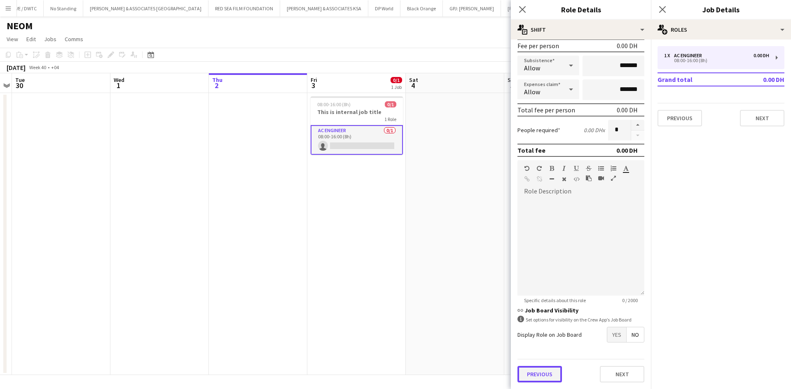
click at [552, 365] on div "Previous Next" at bounding box center [580, 374] width 127 height 30
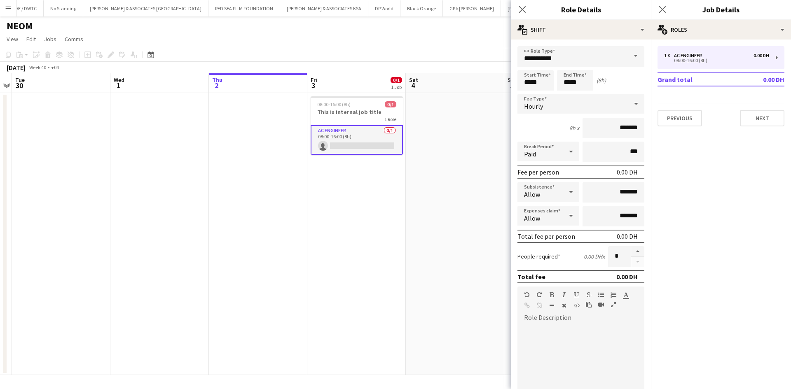
scroll to position [126, 0]
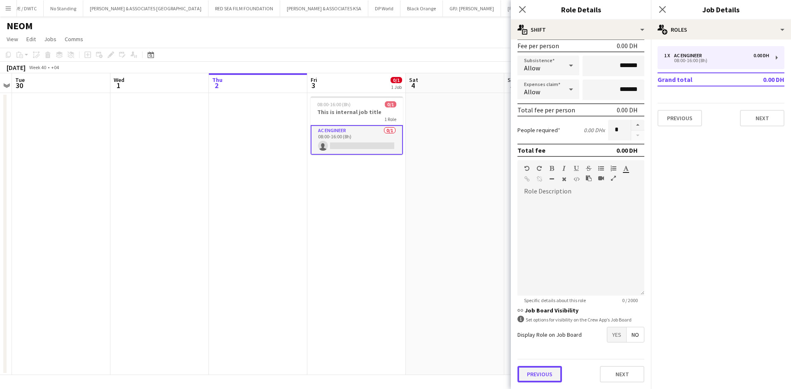
click at [538, 375] on button "Previous" at bounding box center [539, 374] width 44 height 16
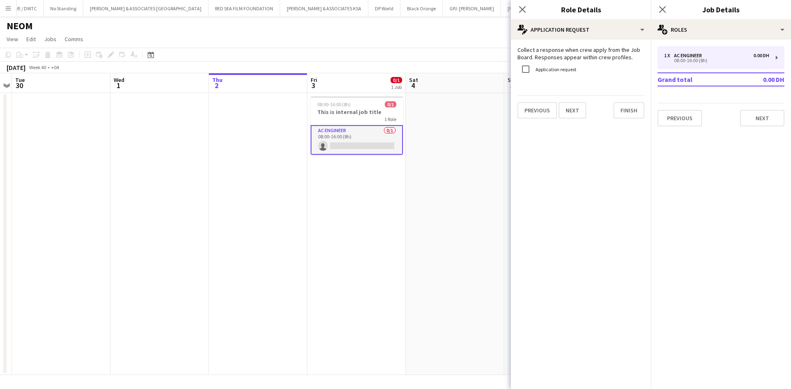
scroll to position [0, 0]
click at [548, 114] on button "Previous" at bounding box center [537, 110] width 40 height 16
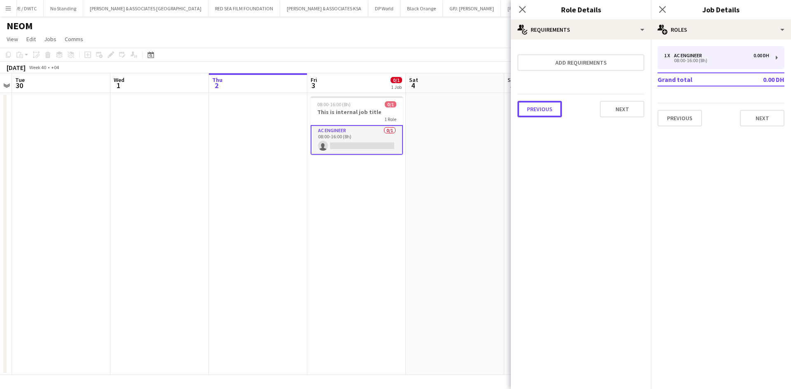
click at [548, 114] on button "Previous" at bounding box center [539, 109] width 44 height 16
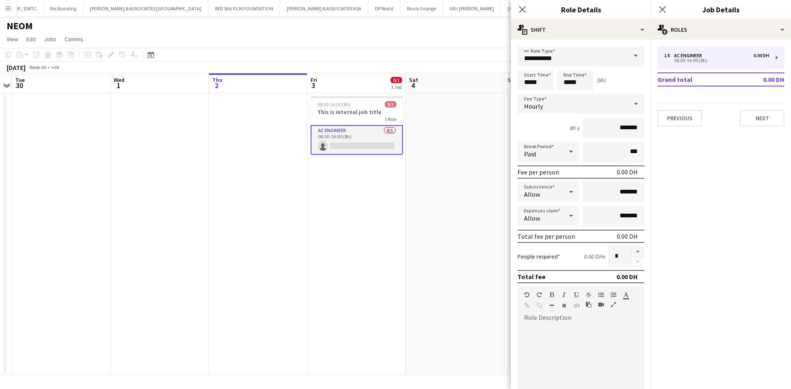
click at [335, 183] on app-date-cell "08:00-16:00 (8h) 0/1 This is internal job title 1 Role AC Engineer 0/1 08:00-16…" at bounding box center [356, 234] width 98 height 282
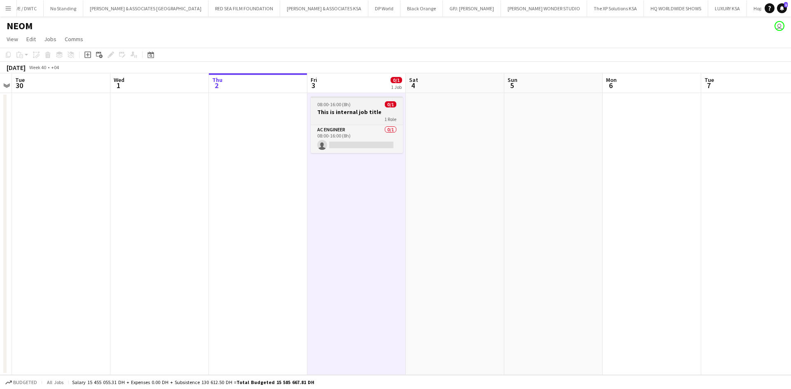
click at [348, 109] on h3 "This is internal job title" at bounding box center [357, 111] width 92 height 7
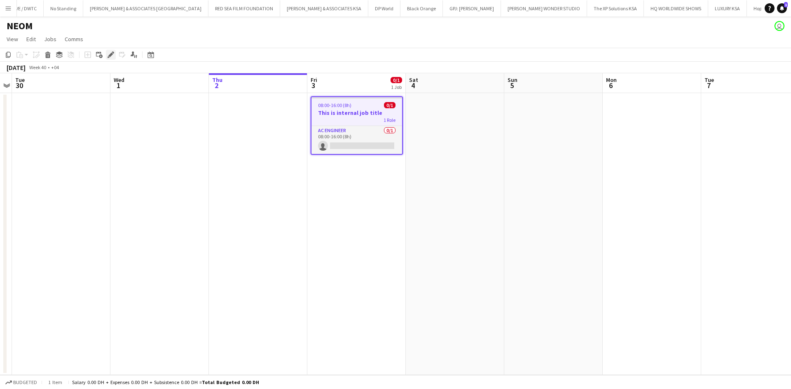
click at [111, 50] on div "Edit" at bounding box center [111, 55] width 10 height 10
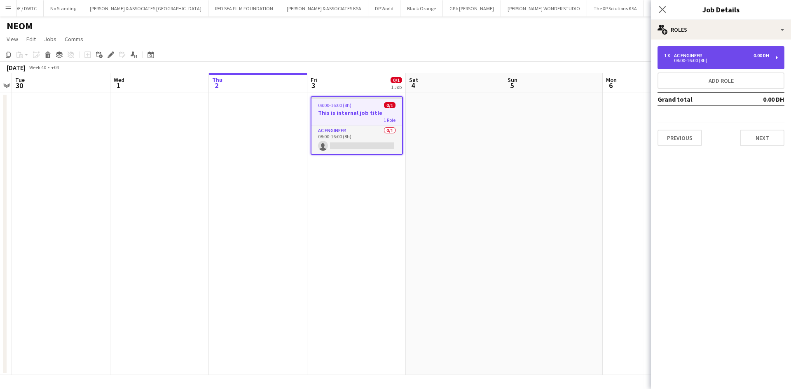
click at [727, 66] on div "1 x AC Engineer 0.00 DH 08:00-16:00 (8h)" at bounding box center [720, 57] width 127 height 23
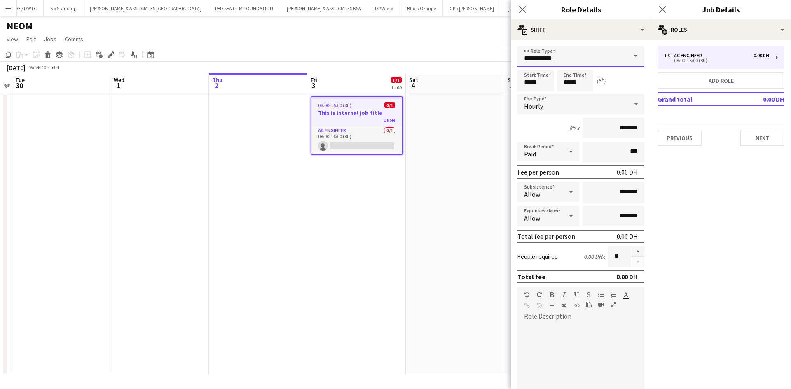
click at [604, 61] on input "**********" at bounding box center [580, 56] width 127 height 21
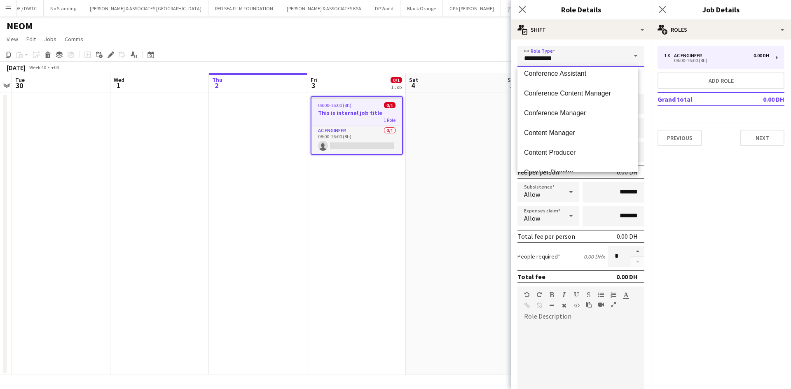
scroll to position [700, 0]
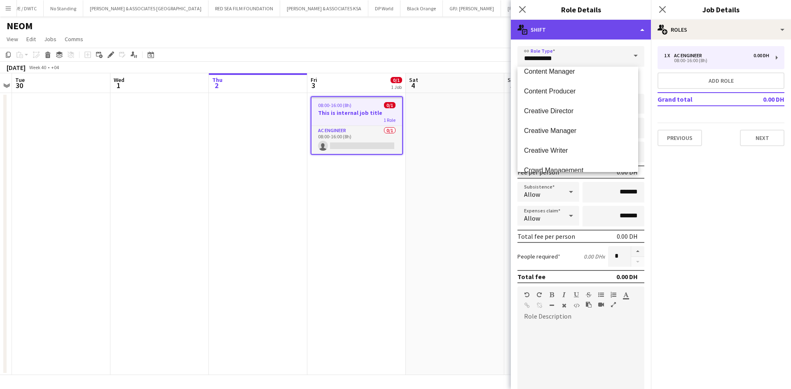
click at [613, 20] on div "multiple-actions-text Shift" at bounding box center [581, 30] width 140 height 20
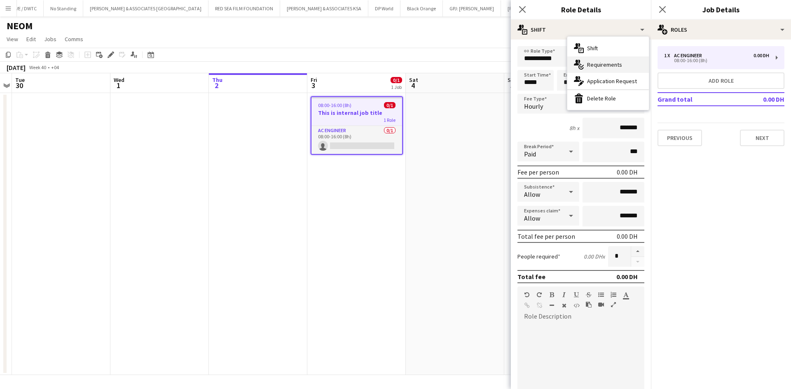
click at [614, 70] on div "multiple-actions-check-2 Requirements" at bounding box center [608, 64] width 82 height 16
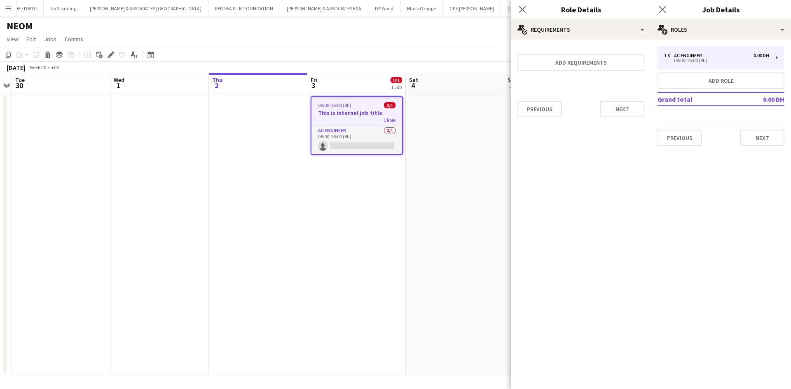
click at [602, 178] on mat-expansion-panel "medal-empty Requirements Add requirements Previous Next" at bounding box center [581, 215] width 140 height 350
click at [350, 117] on div "1 Role" at bounding box center [356, 120] width 91 height 7
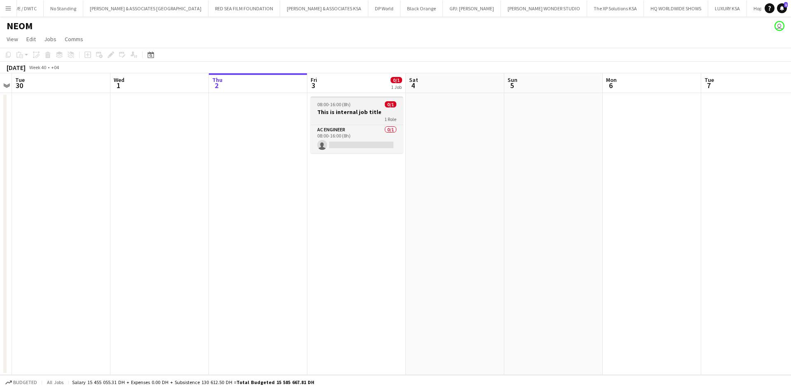
click at [353, 115] on h3 "This is internal job title" at bounding box center [357, 111] width 92 height 7
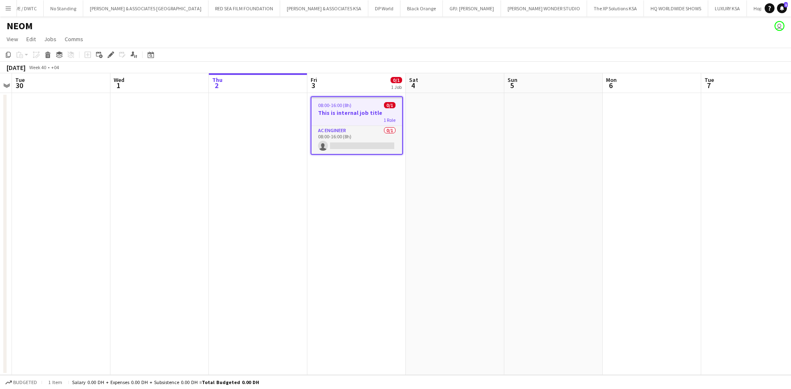
click at [353, 115] on h3 "This is internal job title" at bounding box center [356, 112] width 91 height 7
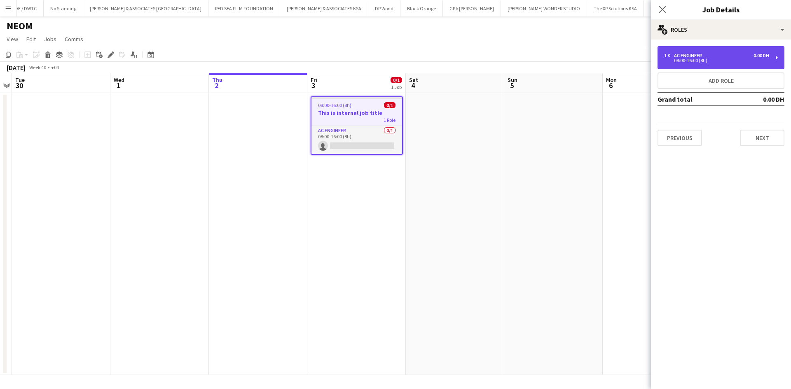
click at [690, 62] on div "08:00-16:00 (8h)" at bounding box center [716, 60] width 105 height 4
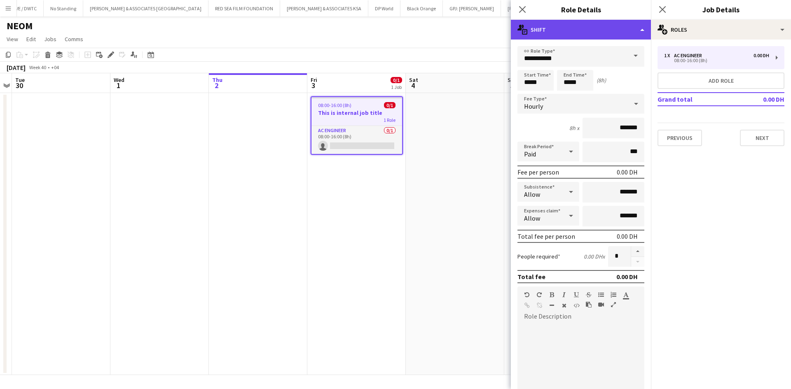
click at [550, 37] on div "multiple-actions-text Shift" at bounding box center [581, 30] width 140 height 20
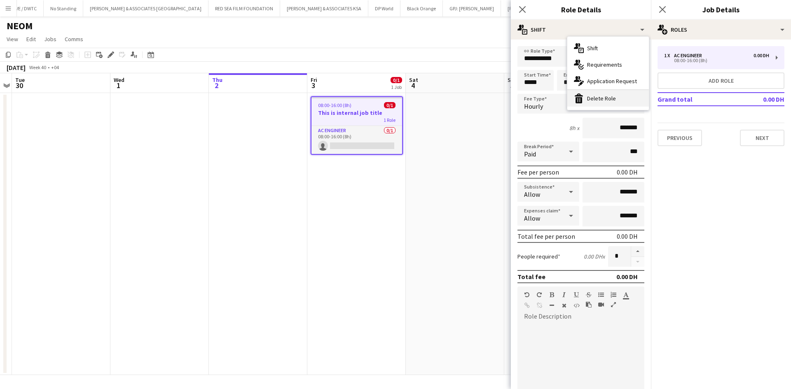
click at [618, 104] on div "bin-2 Delete Role" at bounding box center [608, 98] width 82 height 16
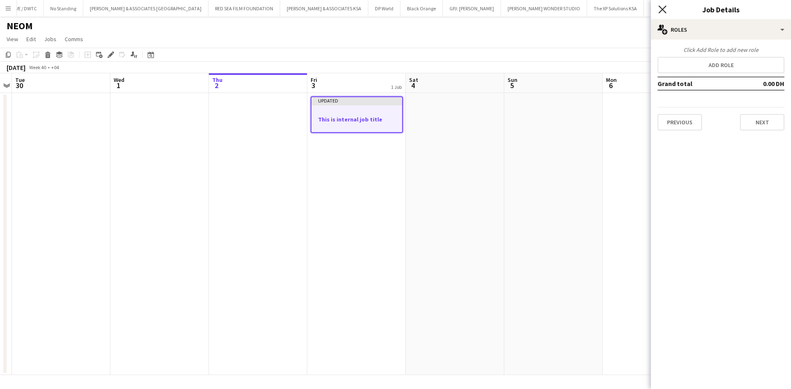
click at [659, 9] on icon "Close pop-in" at bounding box center [662, 9] width 8 height 8
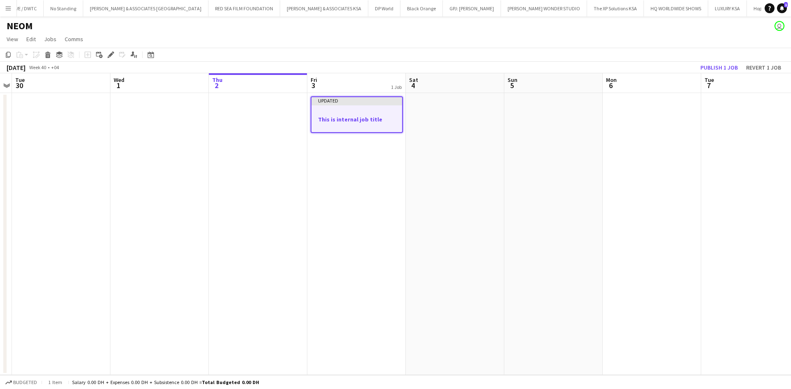
click at [352, 112] on div at bounding box center [356, 112] width 91 height 6
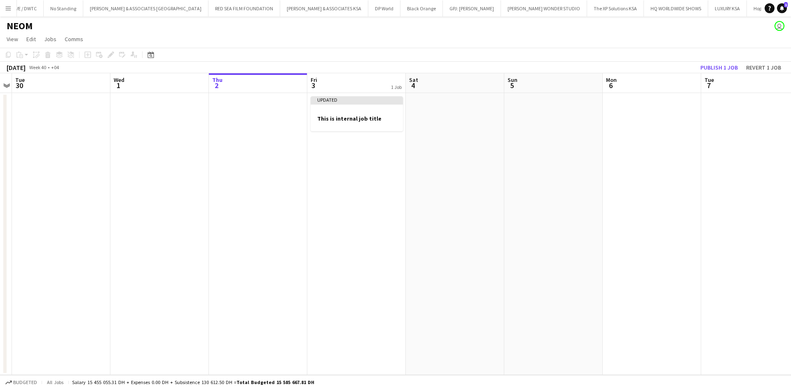
scroll to position [0, 283]
click at [728, 65] on button "Publish 1 job" at bounding box center [719, 67] width 44 height 11
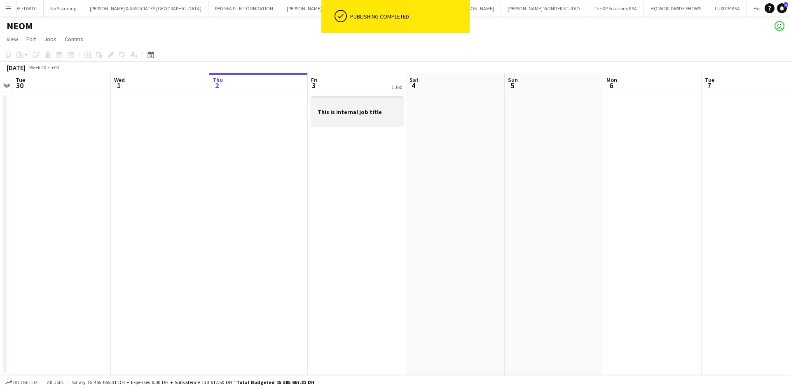
click at [347, 115] on h3 "This is internal job title" at bounding box center [357, 111] width 92 height 7
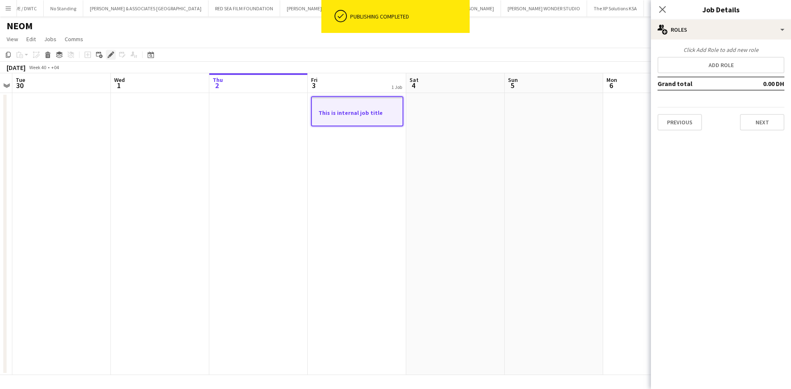
click at [112, 55] on icon "Edit" at bounding box center [111, 54] width 7 height 7
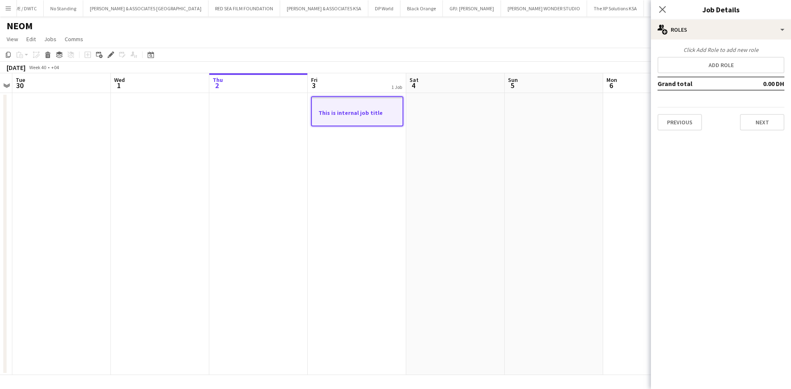
click at [733, 40] on div "Click Add Role to add new role Add role Grand total 0.00 DH Previous Next" at bounding box center [721, 89] width 140 height 98
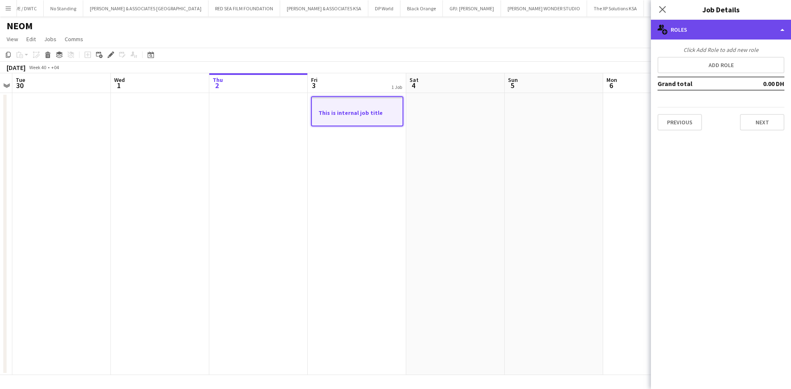
click at [732, 36] on div "multiple-users-add Roles" at bounding box center [721, 30] width 140 height 20
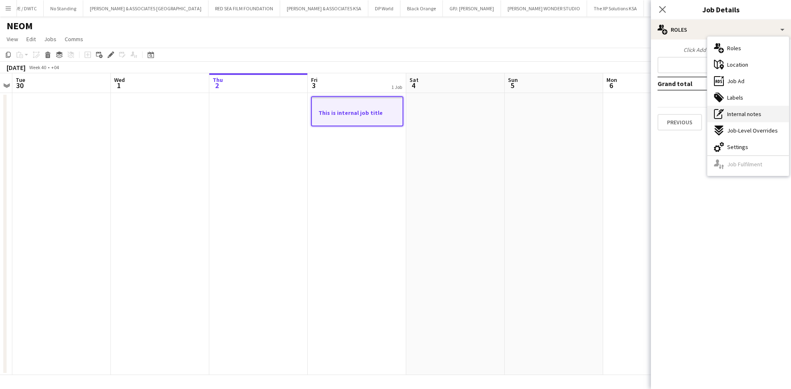
click at [741, 116] on span "Internal notes" at bounding box center [744, 113] width 34 height 7
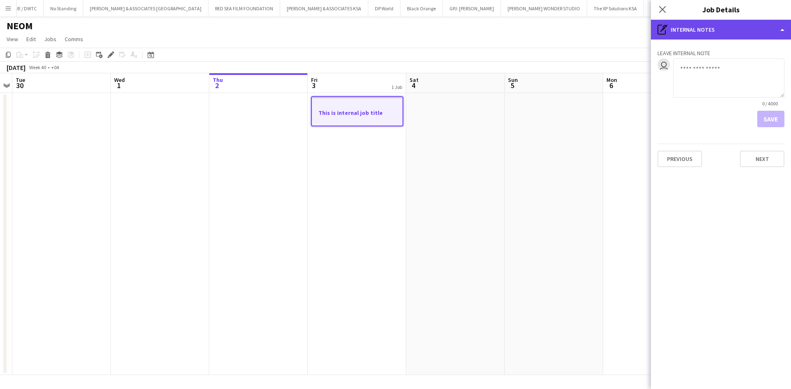
click at [694, 30] on div "pen-write Internal notes" at bounding box center [721, 30] width 140 height 20
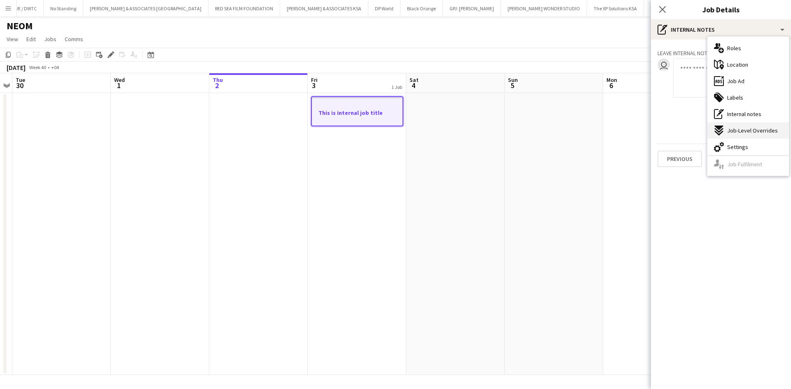
click at [746, 131] on span "Job-Level Overrides" at bounding box center [752, 130] width 51 height 7
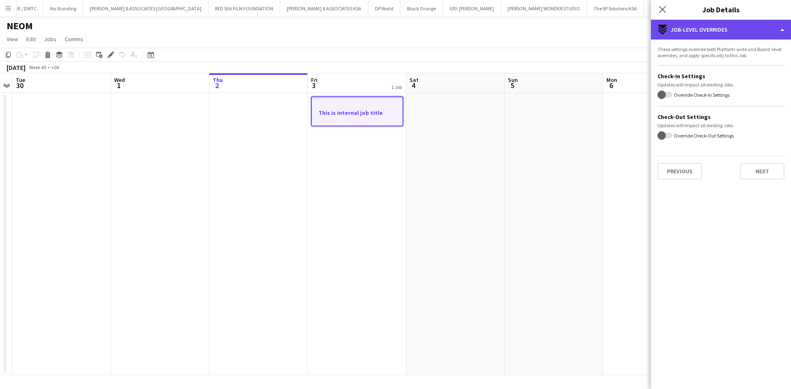
click at [713, 35] on div "expand-all-down Job-Level Overrides" at bounding box center [721, 30] width 140 height 20
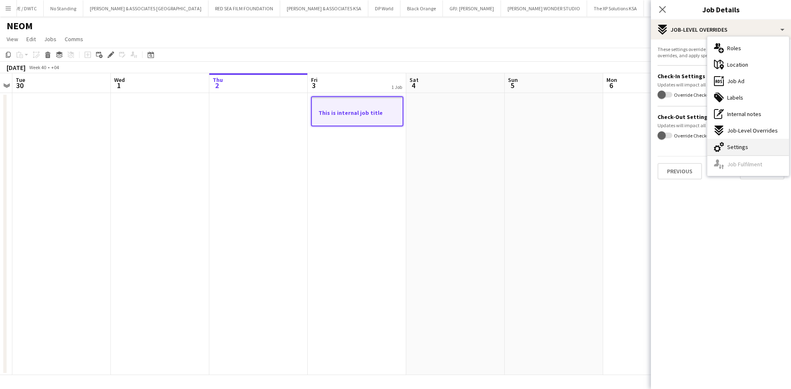
click at [756, 149] on div "cog-double-3 Settings" at bounding box center [748, 147] width 82 height 16
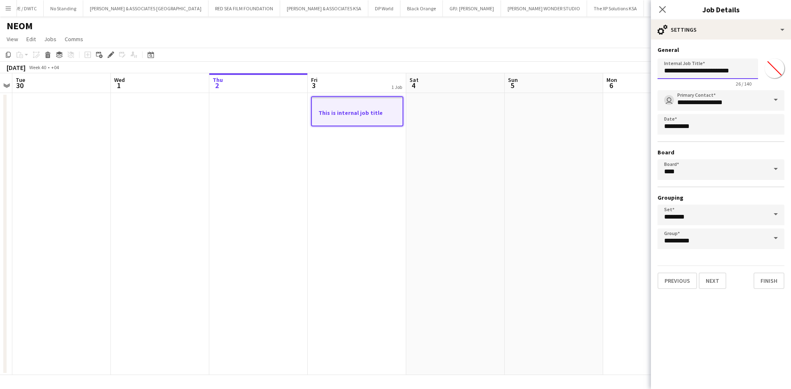
click at [730, 75] on input "**********" at bounding box center [707, 68] width 101 height 21
drag, startPoint x: 730, startPoint y: 74, endPoint x: 633, endPoint y: 73, distance: 96.4
click at [633, 73] on body "Menu Boards Boards Boards All jobs Status Workforce Workforce My Workforce Recr…" at bounding box center [395, 194] width 791 height 389
type input "**********"
click at [722, 278] on button "Next" at bounding box center [713, 281] width 28 height 16
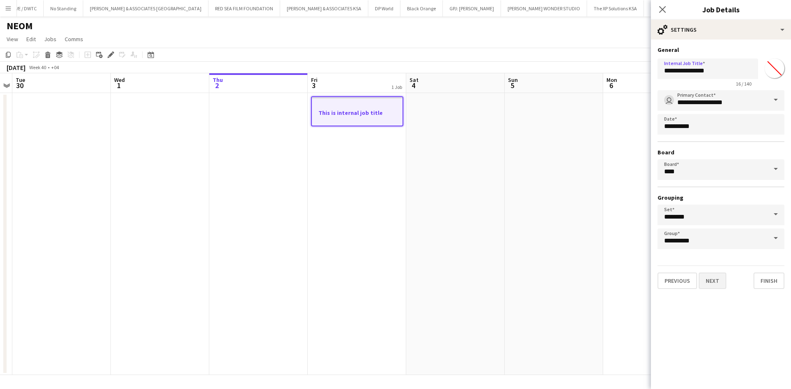
type input "**********"
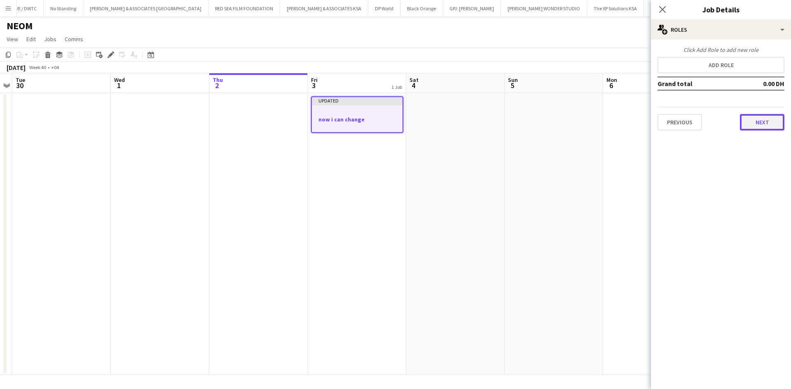
click at [755, 122] on button "Next" at bounding box center [762, 122] width 44 height 16
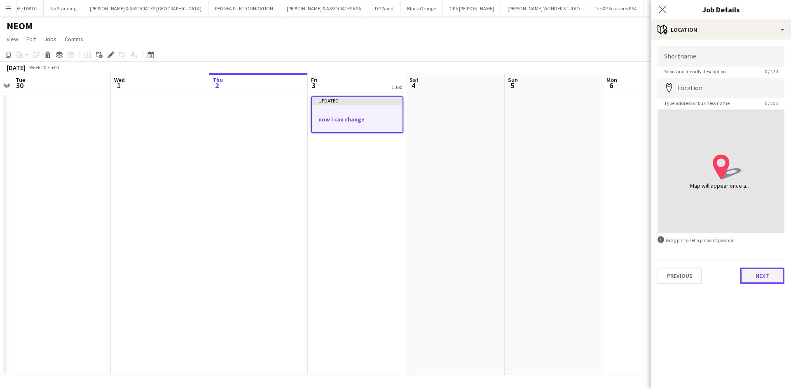
click at [759, 273] on button "Next" at bounding box center [762, 276] width 44 height 16
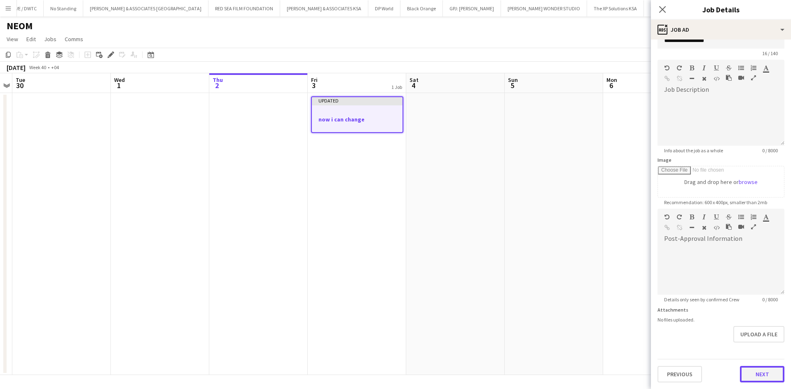
click at [755, 351] on form "**********" at bounding box center [721, 205] width 140 height 355
click at [765, 377] on button "Next" at bounding box center [762, 374] width 44 height 16
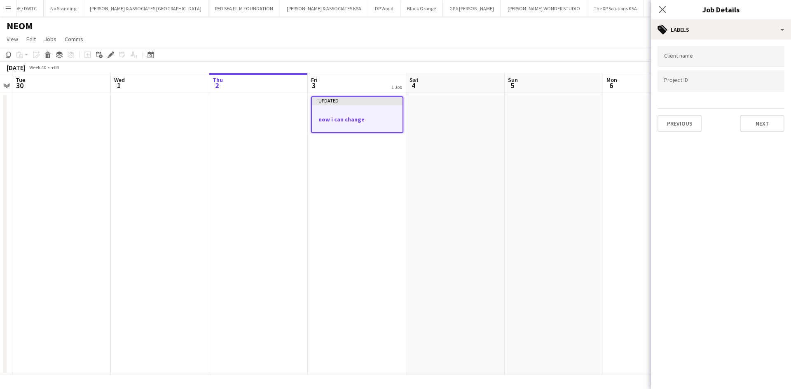
click at [787, 126] on form "Client name Project ID Previous Next" at bounding box center [721, 89] width 140 height 86
click at [772, 126] on button "Next" at bounding box center [762, 123] width 44 height 16
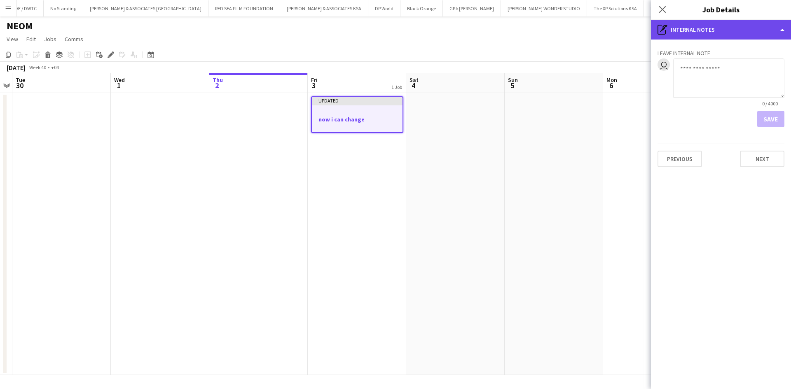
click at [705, 32] on div "pen-write Internal notes" at bounding box center [721, 30] width 140 height 20
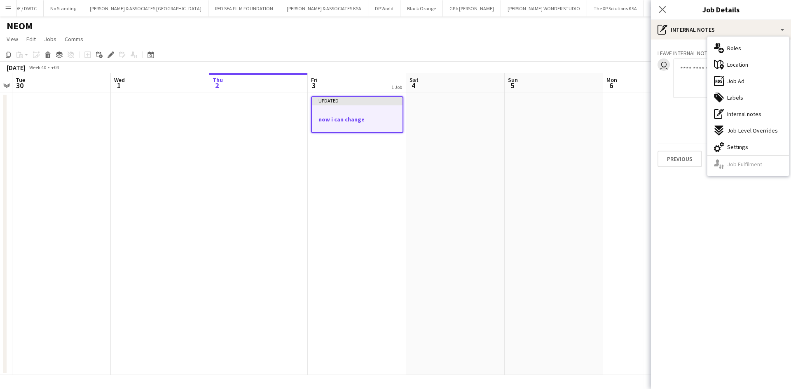
click at [691, 94] on textarea at bounding box center [728, 77] width 111 height 39
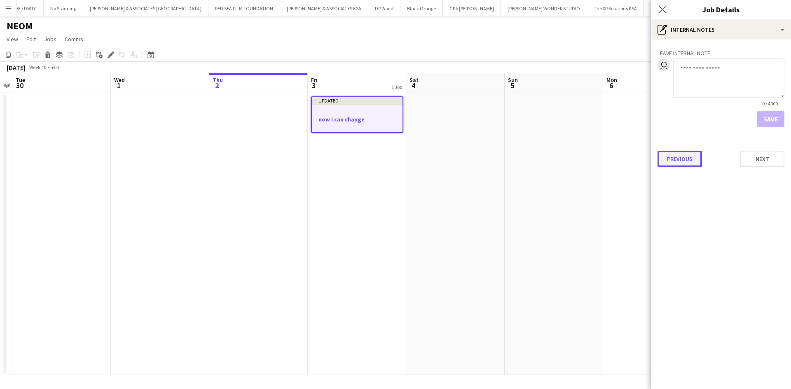
click at [681, 159] on button "Previous" at bounding box center [679, 159] width 44 height 16
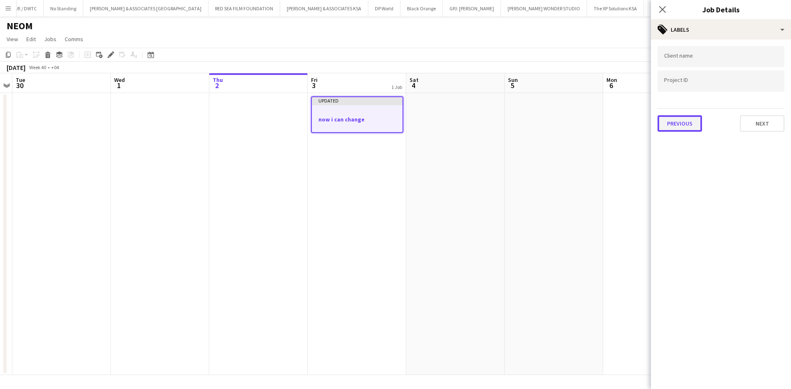
click at [682, 128] on button "Previous" at bounding box center [679, 123] width 44 height 16
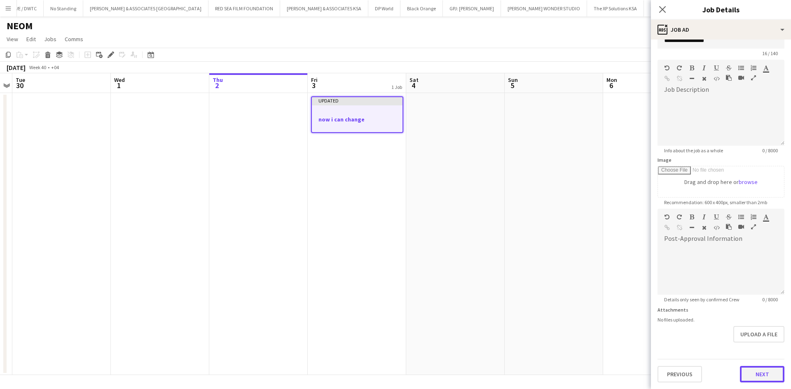
click at [763, 352] on form "**********" at bounding box center [721, 205] width 140 height 355
click at [750, 379] on button "Next" at bounding box center [762, 374] width 44 height 16
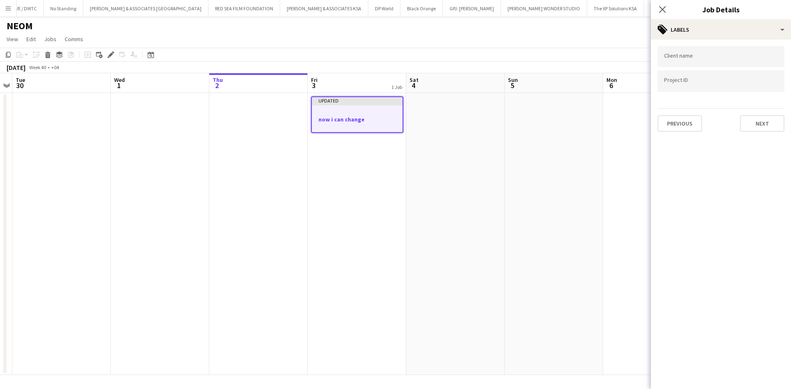
scroll to position [0, 0]
click at [773, 119] on button "Next" at bounding box center [762, 123] width 44 height 16
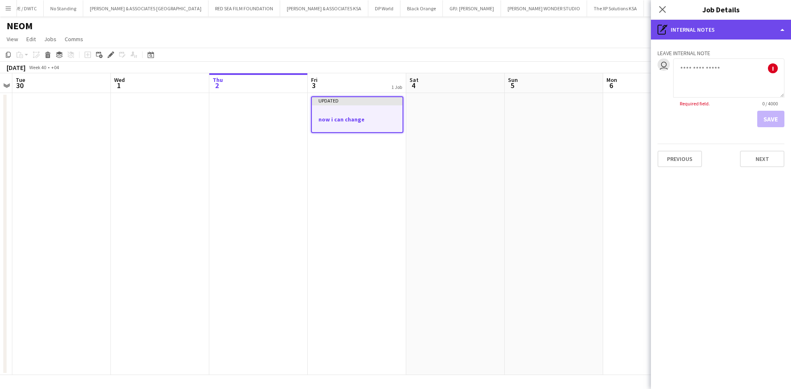
click at [707, 35] on div "pen-write Internal notes" at bounding box center [721, 30] width 140 height 20
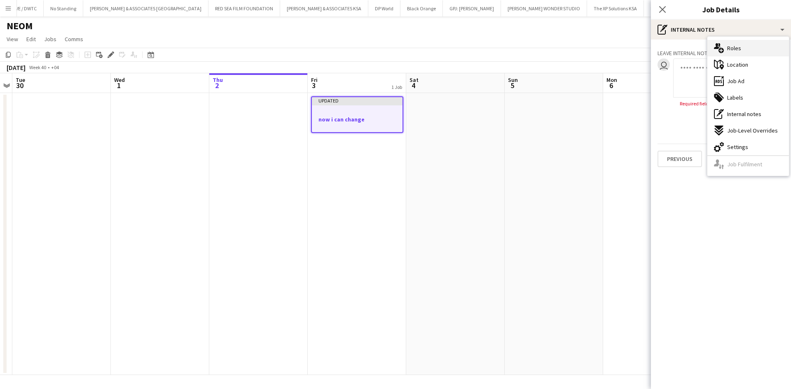
click at [727, 51] on div "multiple-users-add Roles" at bounding box center [748, 48] width 82 height 16
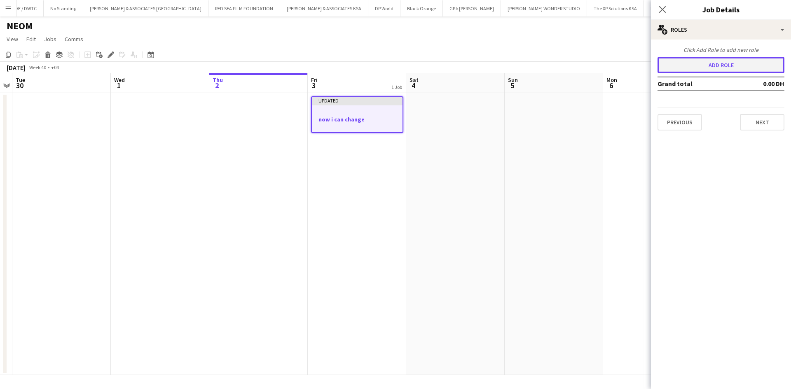
click at [727, 62] on button "Add role" at bounding box center [720, 65] width 127 height 16
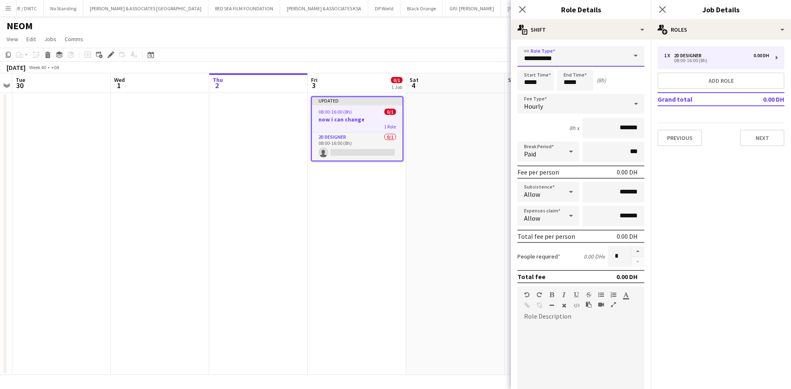
click at [550, 60] on input "**********" at bounding box center [580, 56] width 127 height 21
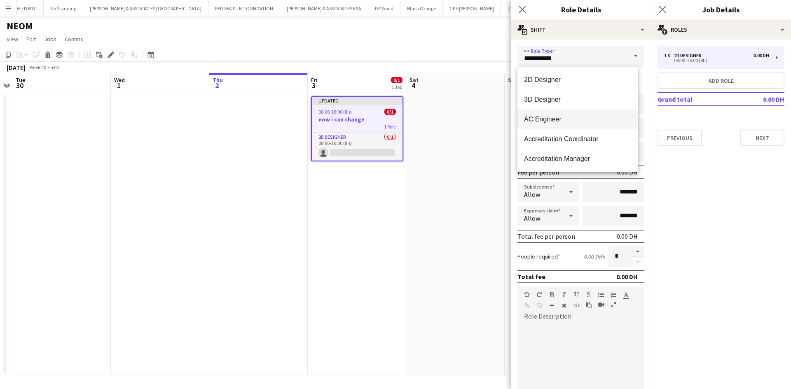
click at [564, 119] on span "AC Engineer" at bounding box center [578, 119] width 108 height 8
type input "**********"
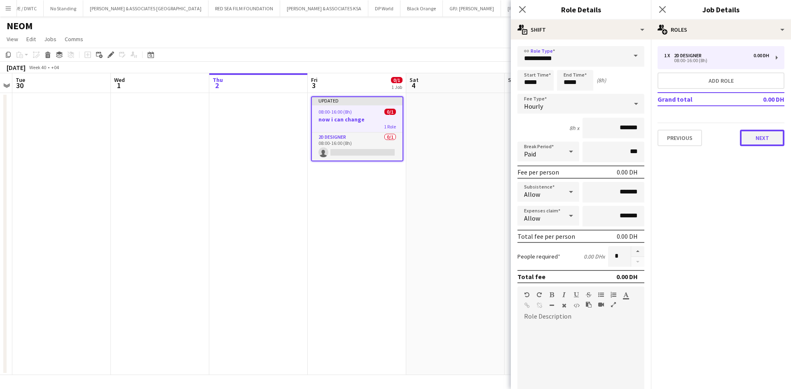
click at [752, 144] on button "Next" at bounding box center [762, 138] width 44 height 16
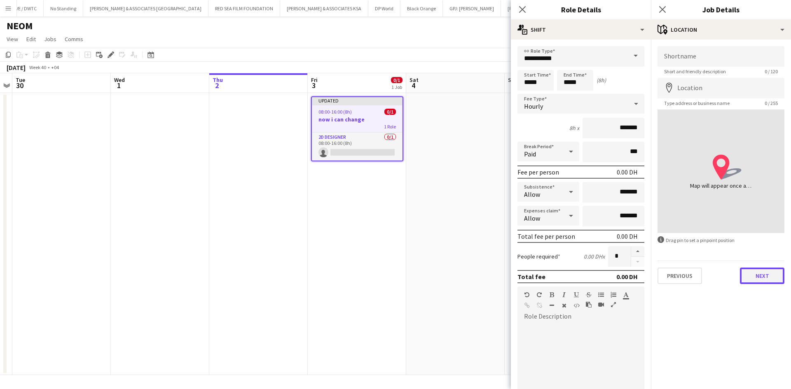
click at [753, 278] on button "Next" at bounding box center [762, 276] width 44 height 16
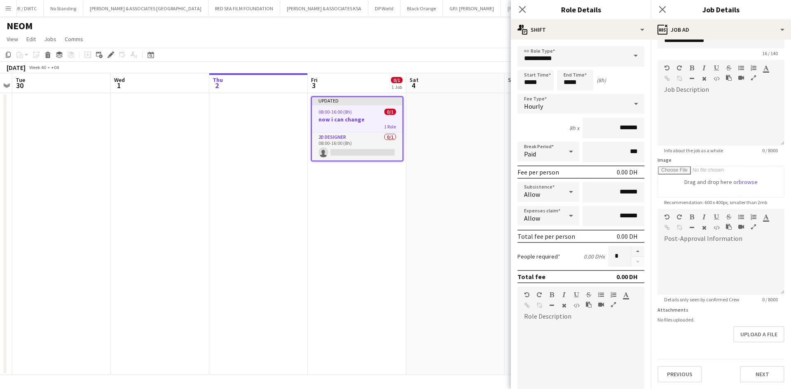
click at [747, 359] on div "Previous Next" at bounding box center [720, 370] width 127 height 23
click at [756, 356] on form "**********" at bounding box center [721, 205] width 140 height 355
click at [757, 370] on button "Next" at bounding box center [762, 374] width 44 height 16
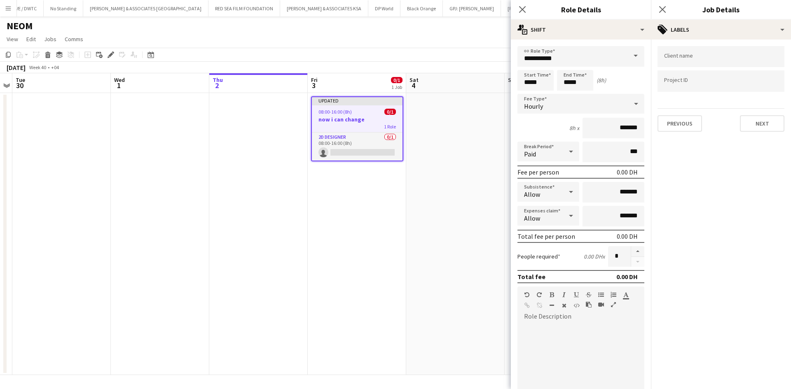
scroll to position [0, 0]
click at [761, 125] on button "Next" at bounding box center [762, 123] width 44 height 16
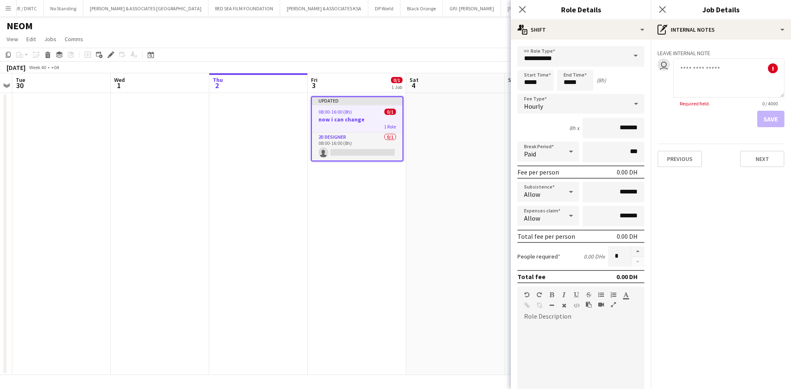
click at [772, 119] on div "Save" at bounding box center [720, 119] width 127 height 16
click at [763, 154] on button "Next" at bounding box center [762, 159] width 44 height 16
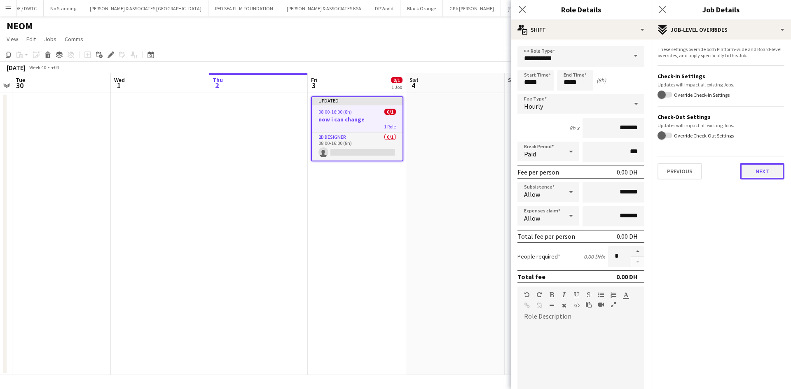
click at [761, 173] on button "Next" at bounding box center [762, 171] width 44 height 16
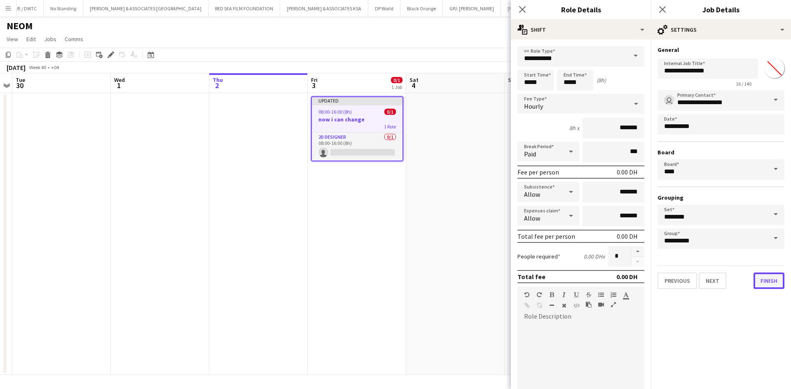
click at [764, 279] on button "Finish" at bounding box center [768, 281] width 31 height 16
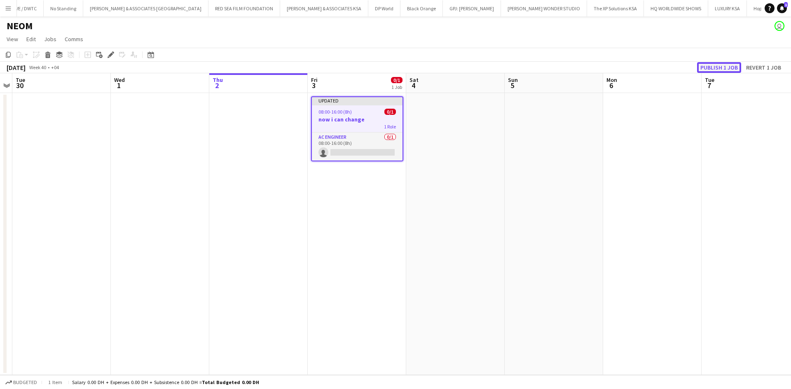
click at [716, 70] on button "Publish 1 job" at bounding box center [719, 67] width 44 height 11
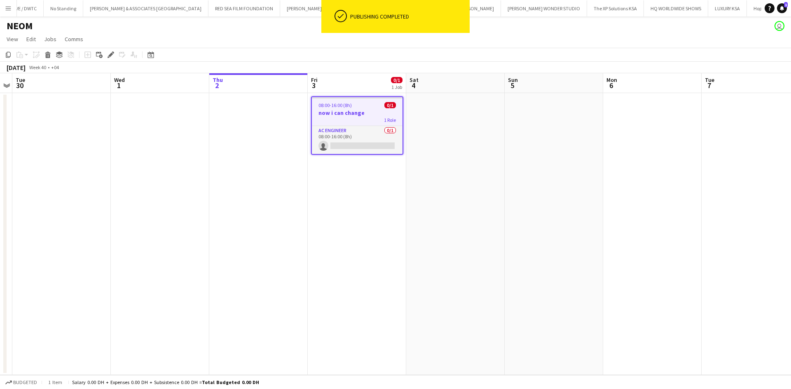
click at [354, 110] on h3 "now i can change" at bounding box center [357, 112] width 91 height 7
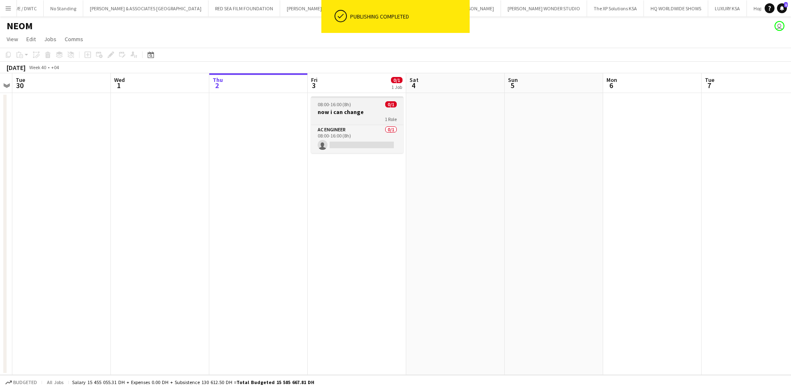
click at [354, 121] on div "1 Role" at bounding box center [357, 119] width 92 height 7
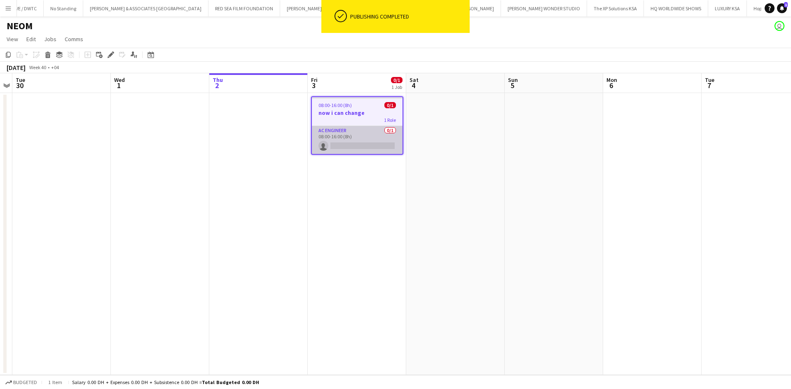
click at [354, 137] on app-card-role "AC Engineer 0/1 08:00-16:00 (8h) single-neutral-actions" at bounding box center [357, 140] width 91 height 28
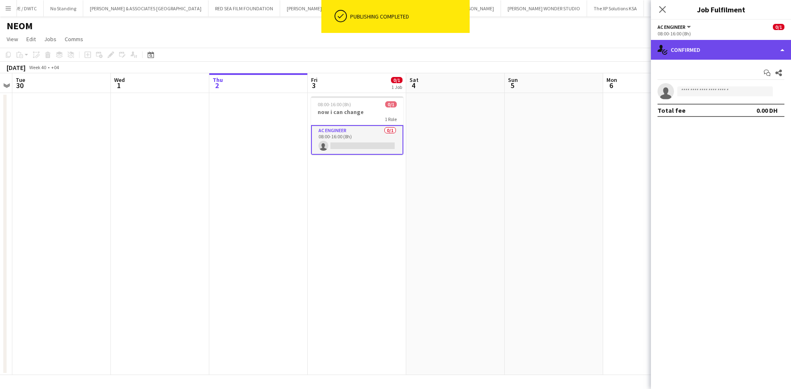
click at [693, 50] on div "single-neutral-actions-check-2 Confirmed" at bounding box center [721, 50] width 140 height 20
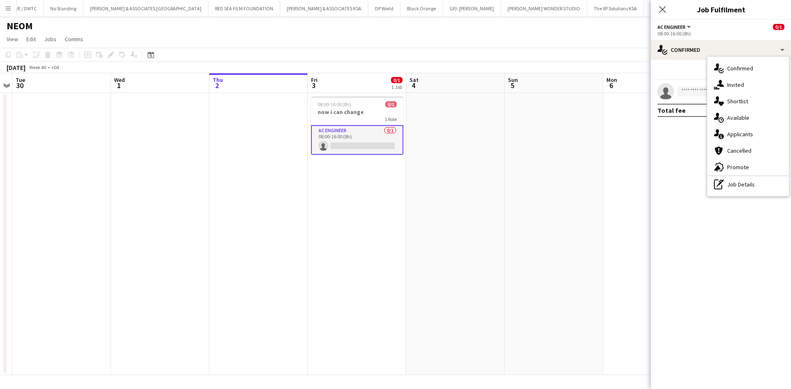
click at [756, 188] on div "pen-write Job Details" at bounding box center [748, 184] width 82 height 16
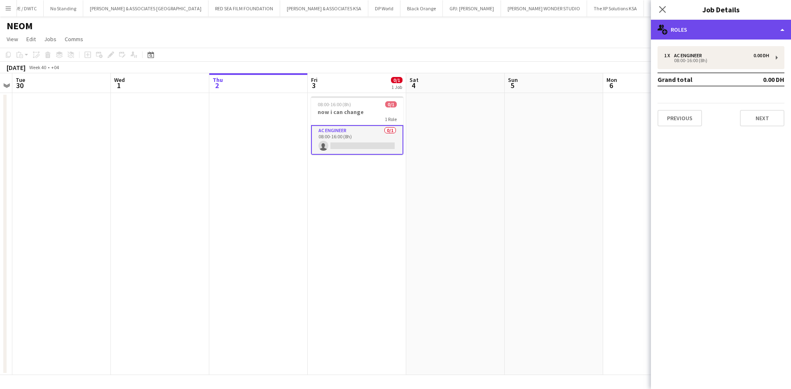
click at [689, 36] on div "multiple-users-add Roles" at bounding box center [721, 30] width 140 height 20
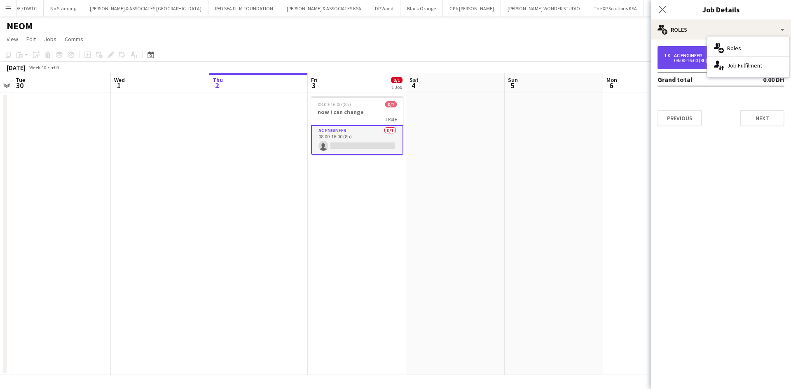
click at [692, 56] on div "AC Engineer" at bounding box center [689, 56] width 31 height 6
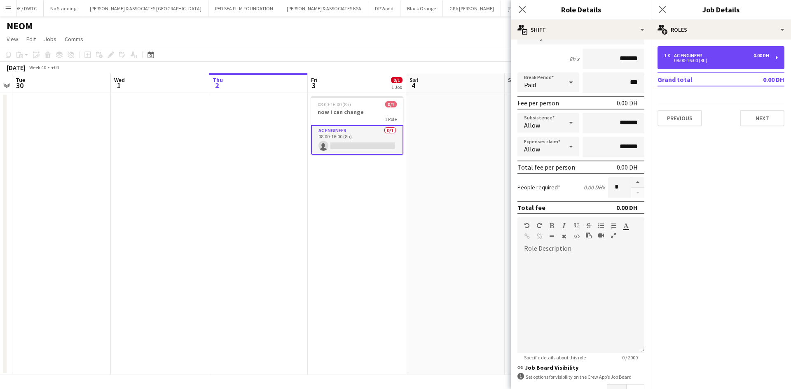
scroll to position [126, 0]
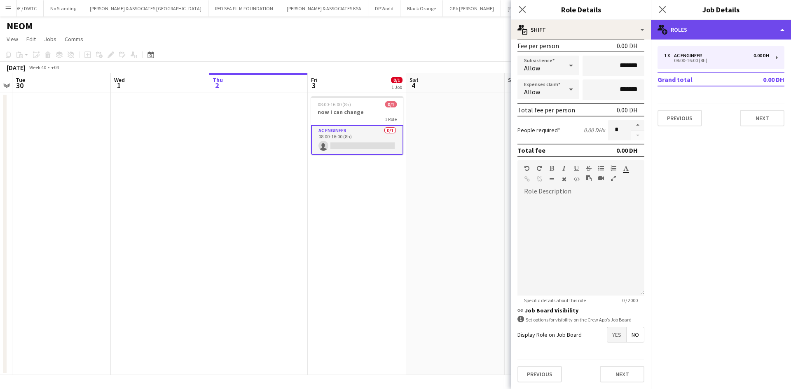
click at [678, 23] on div "multiple-users-add Roles" at bounding box center [721, 30] width 140 height 20
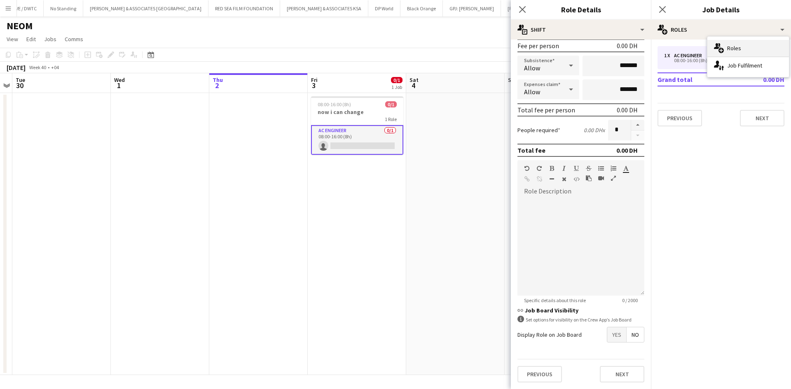
click at [727, 46] on span "Roles" at bounding box center [734, 47] width 14 height 7
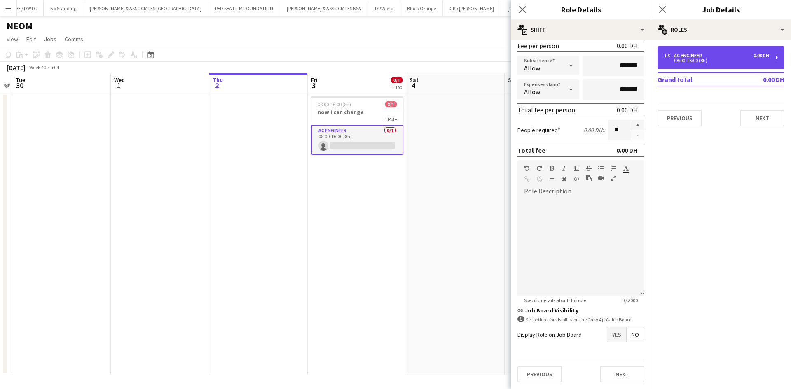
click at [725, 62] on div "08:00-16:00 (8h)" at bounding box center [716, 60] width 105 height 4
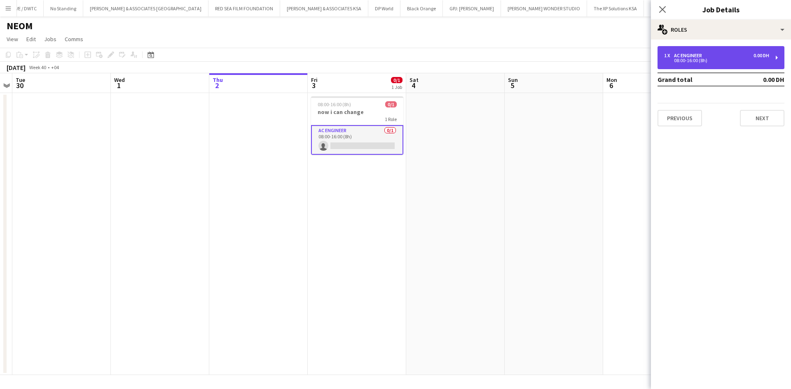
click at [725, 62] on div "08:00-16:00 (8h)" at bounding box center [716, 60] width 105 height 4
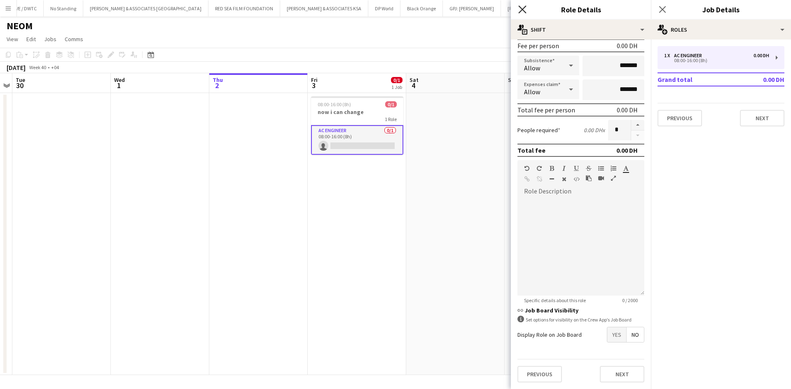
click at [520, 8] on icon "Close pop-in" at bounding box center [522, 9] width 8 height 8
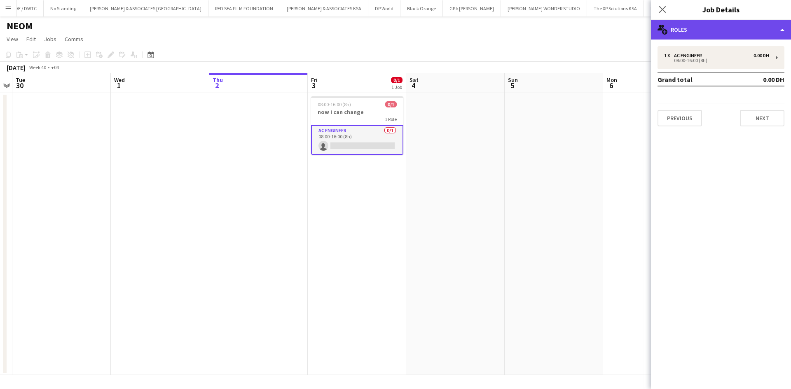
click at [687, 33] on div "multiple-users-add Roles" at bounding box center [721, 30] width 140 height 20
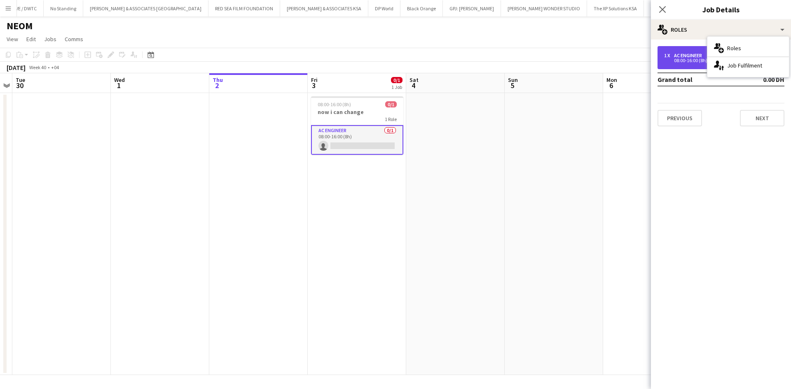
click at [676, 65] on div "1 x AC Engineer 0.00 DH 08:00-16:00 (8h)" at bounding box center [720, 57] width 127 height 23
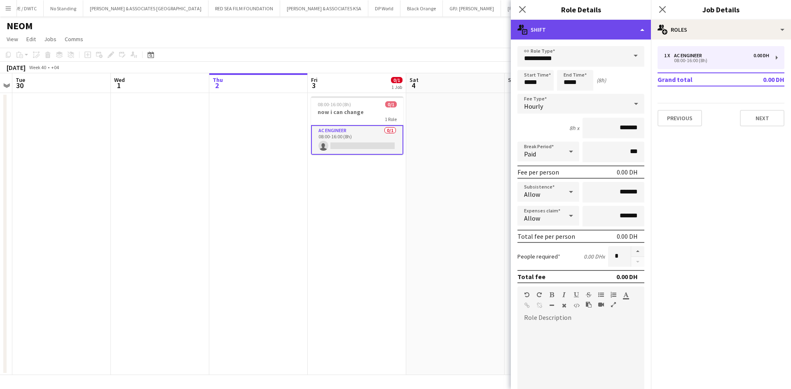
click at [597, 34] on div "multiple-actions-text Shift" at bounding box center [581, 30] width 140 height 20
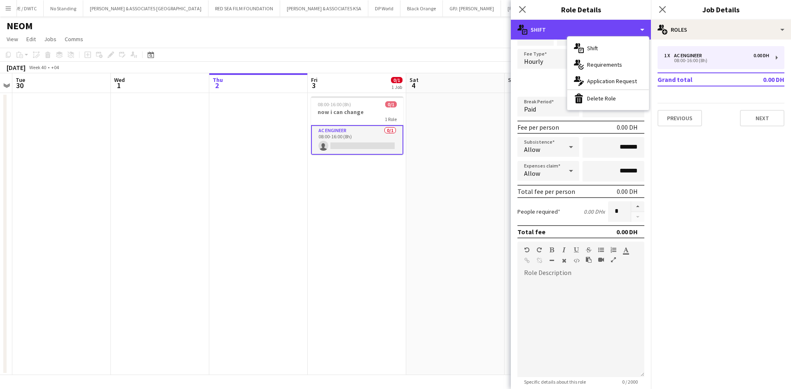
scroll to position [0, 0]
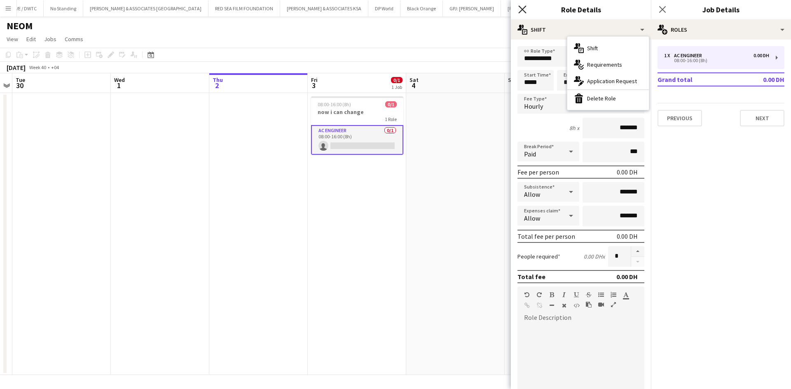
click at [523, 7] on icon "Close pop-in" at bounding box center [522, 9] width 8 height 8
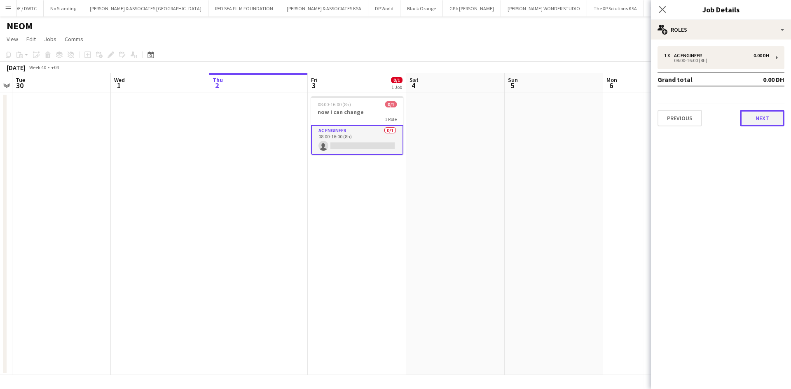
click at [747, 117] on button "Next" at bounding box center [762, 118] width 44 height 16
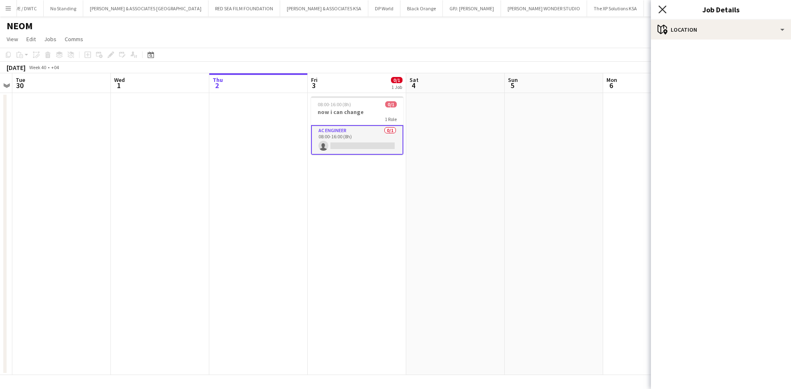
click at [663, 7] on icon "Close pop-in" at bounding box center [662, 9] width 8 height 8
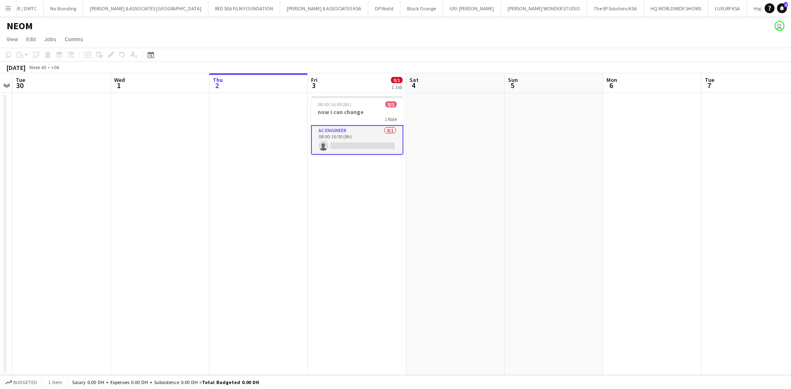
click at [386, 152] on app-card-role "AC Engineer 0/1 08:00-16:00 (8h) single-neutral-actions" at bounding box center [357, 140] width 92 height 30
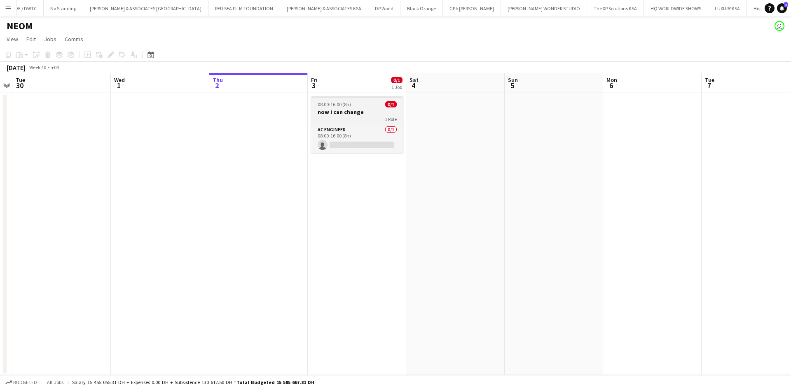
click at [353, 115] on h3 "now i can change" at bounding box center [357, 111] width 92 height 7
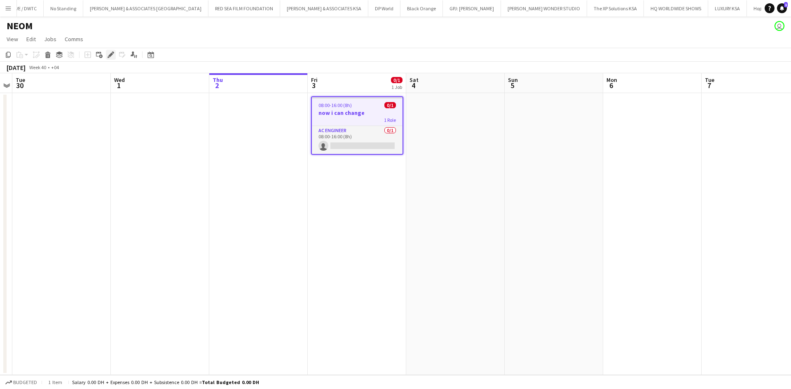
click at [112, 51] on div "Edit" at bounding box center [111, 55] width 10 height 10
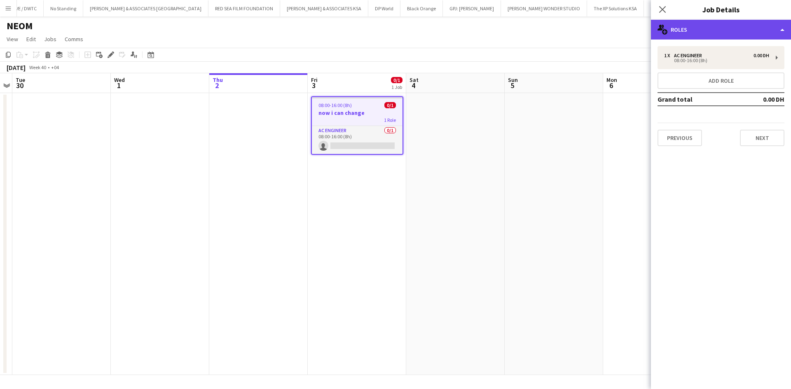
click at [702, 34] on div "multiple-users-add Roles" at bounding box center [721, 30] width 140 height 20
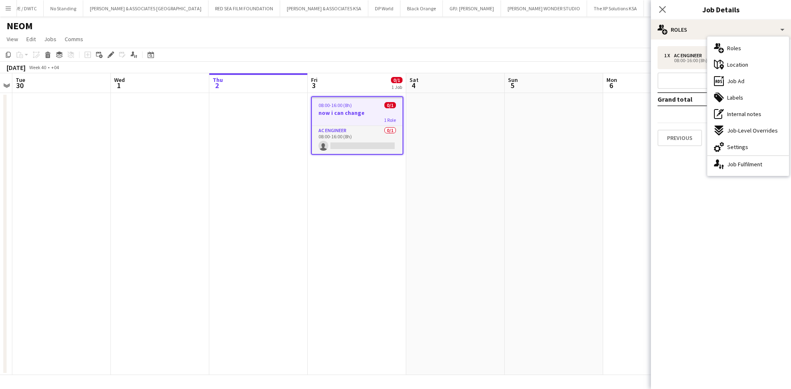
click at [248, 266] on app-date-cell at bounding box center [258, 234] width 98 height 282
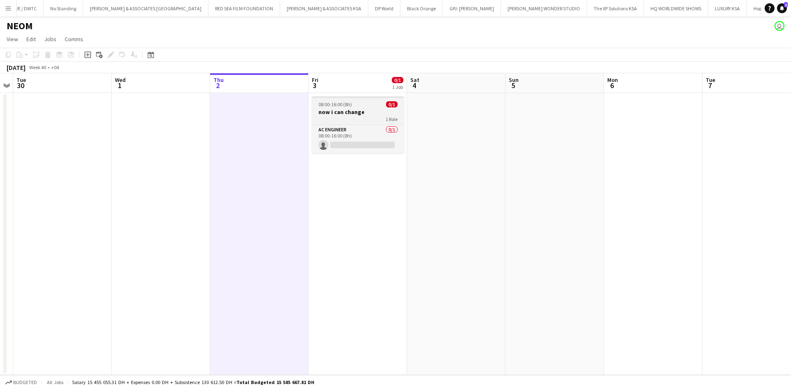
click at [356, 117] on div "1 Role" at bounding box center [358, 119] width 92 height 7
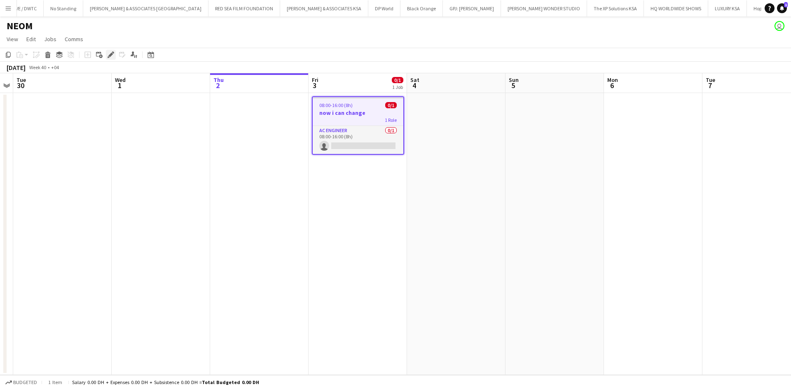
click at [108, 57] on icon at bounding box center [109, 57] width 2 height 2
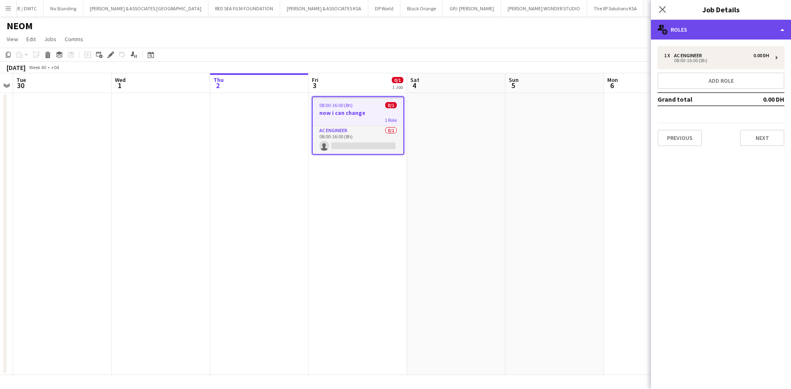
click at [678, 33] on div "multiple-users-add Roles" at bounding box center [721, 30] width 140 height 20
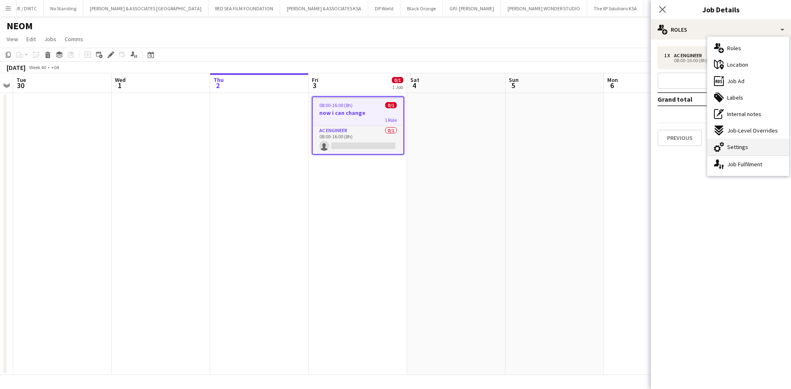
click at [722, 150] on icon "cog-double-3" at bounding box center [719, 147] width 10 height 10
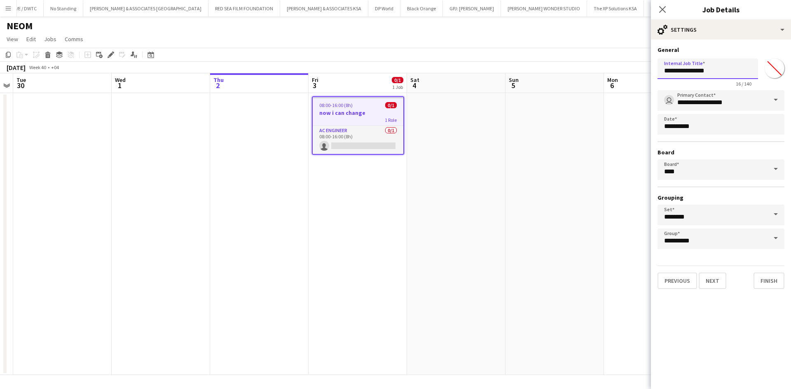
drag, startPoint x: 727, startPoint y: 70, endPoint x: 499, endPoint y: 72, distance: 227.4
click at [499, 72] on body "Menu Boards Boards Boards All jobs Status Workforce Workforce My Workforce Recr…" at bounding box center [395, 194] width 791 height 389
type input "*"
type input "**********"
click at [770, 279] on button "Finish" at bounding box center [768, 281] width 31 height 16
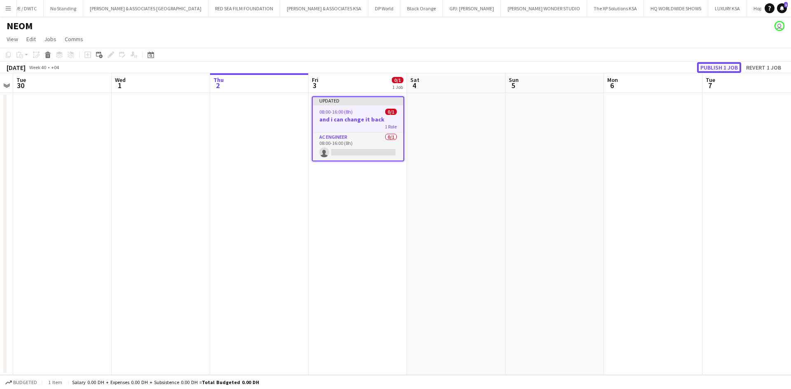
click at [707, 70] on button "Publish 1 job" at bounding box center [719, 67] width 44 height 11
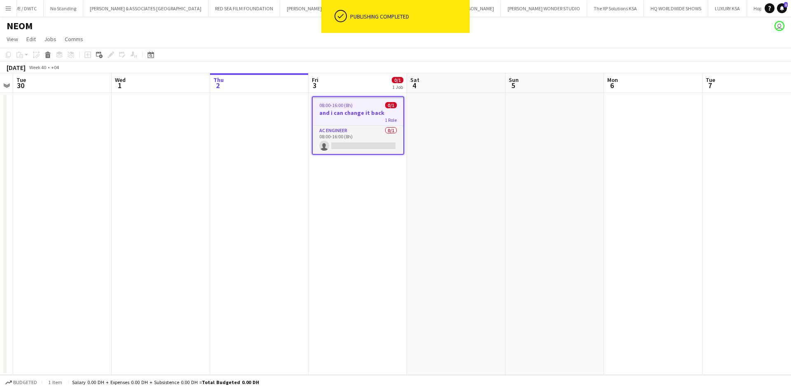
click at [334, 115] on h3 "and i can change it back" at bounding box center [358, 112] width 91 height 7
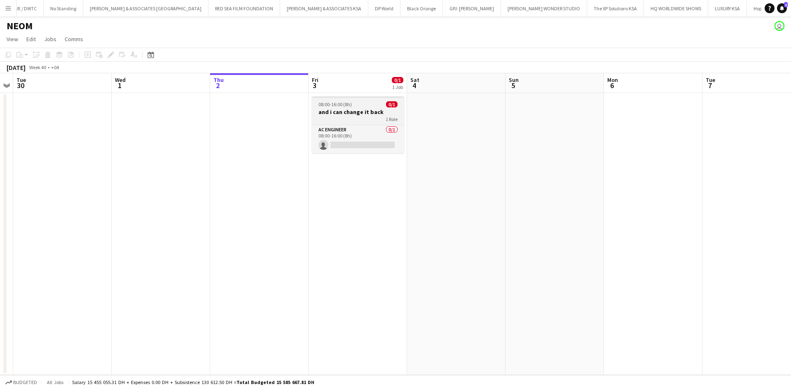
click at [339, 108] on h3 "and i can change it back" at bounding box center [358, 111] width 92 height 7
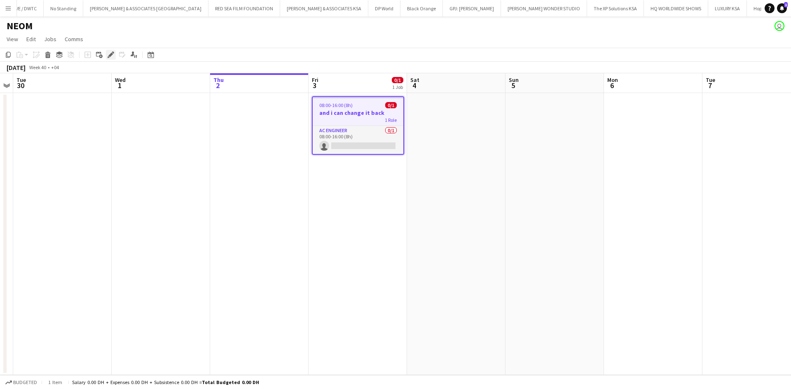
click at [110, 55] on icon at bounding box center [110, 55] width 5 height 5
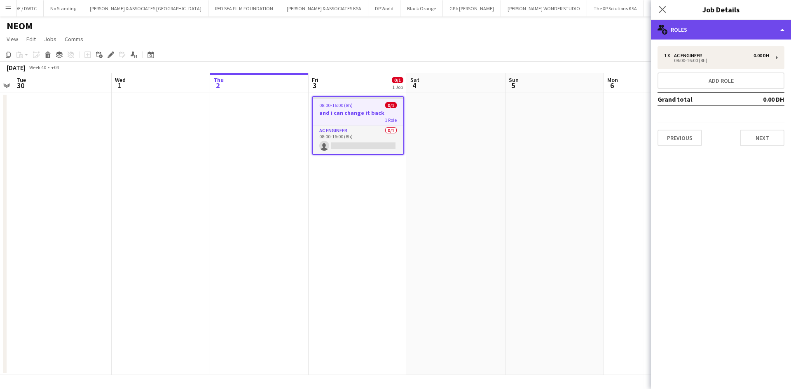
click at [686, 36] on div "multiple-users-add Roles" at bounding box center [721, 30] width 140 height 20
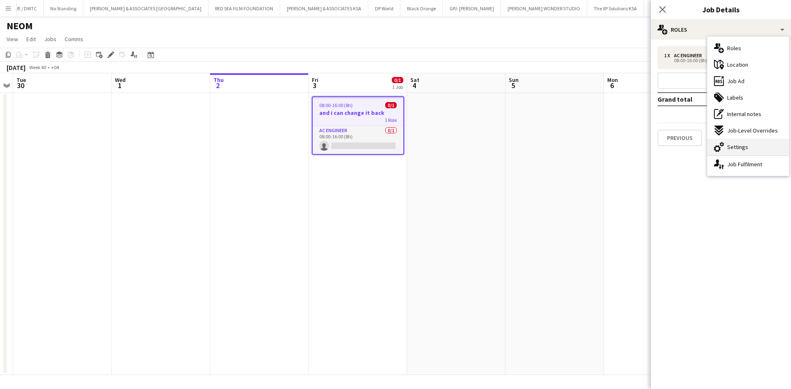
click at [741, 154] on div "cog-double-3 Settings" at bounding box center [748, 147] width 82 height 16
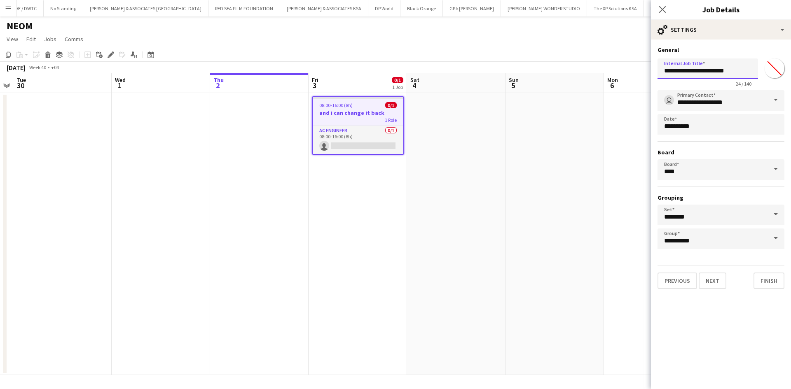
drag, startPoint x: 732, startPoint y: 68, endPoint x: 641, endPoint y: 71, distance: 90.3
click at [641, 71] on body "Menu Boards Boards Boards All jobs Status Workforce Workforce My Workforce Recr…" at bounding box center [395, 194] width 791 height 389
click at [601, 222] on app-date-cell at bounding box center [554, 234] width 98 height 282
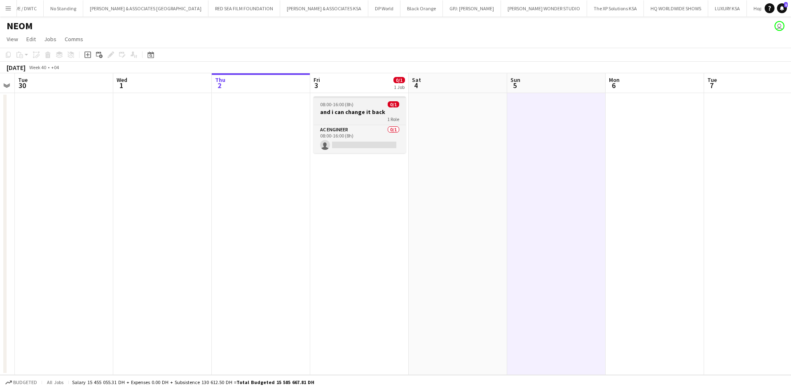
click at [342, 119] on div "1 Role" at bounding box center [360, 119] width 92 height 7
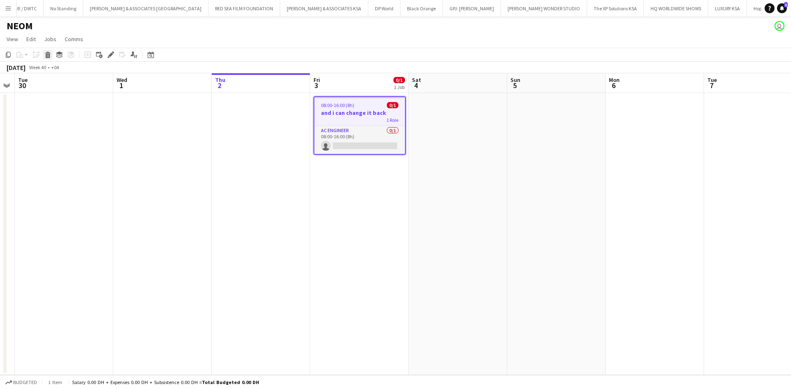
click at [49, 57] on icon at bounding box center [48, 56] width 5 height 4
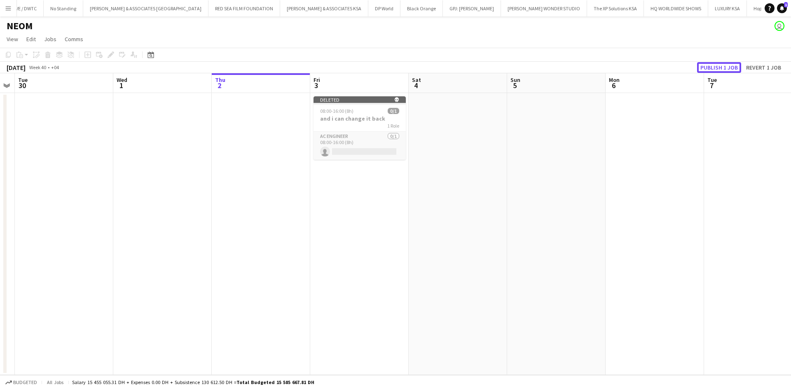
click at [723, 70] on button "Publish 1 job" at bounding box center [719, 67] width 44 height 11
